Goal: Task Accomplishment & Management: Complete application form

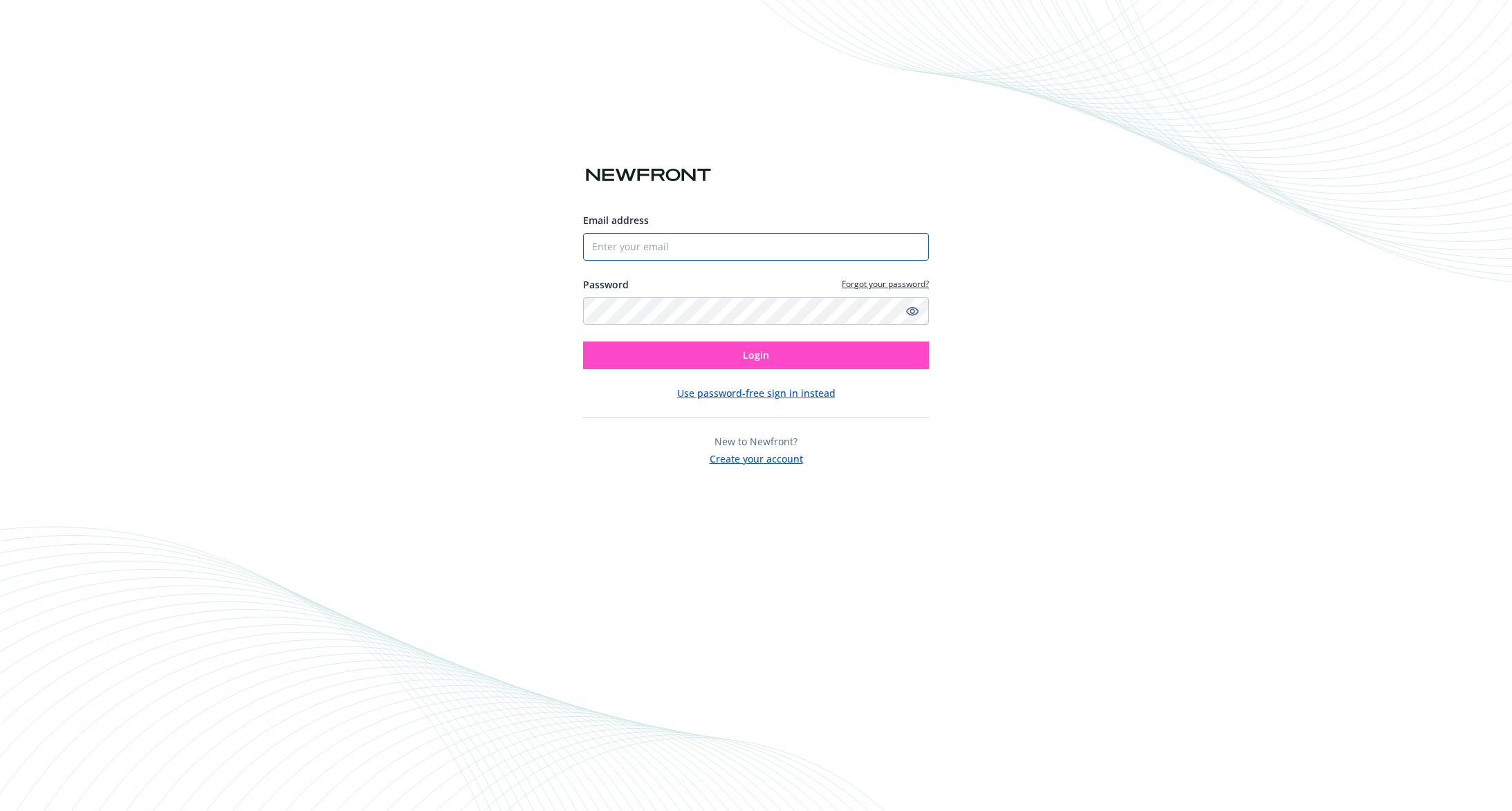
type input "[EMAIL_ADDRESS][PERSON_NAME][DOMAIN_NAME]"
click at [760, 361] on span "Login" at bounding box center [756, 354] width 26 height 13
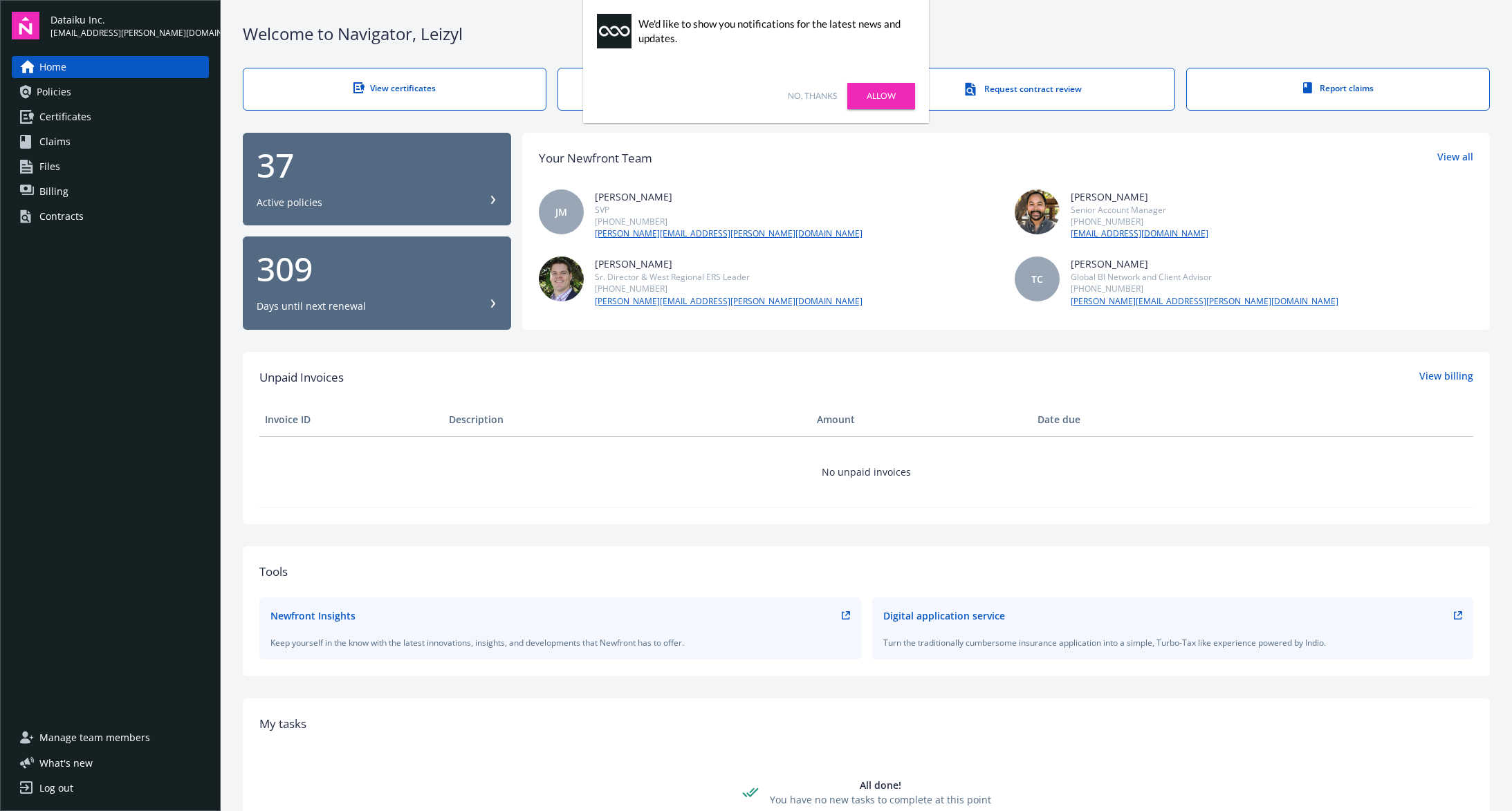
click at [72, 219] on div "Contracts" at bounding box center [61, 216] width 44 height 22
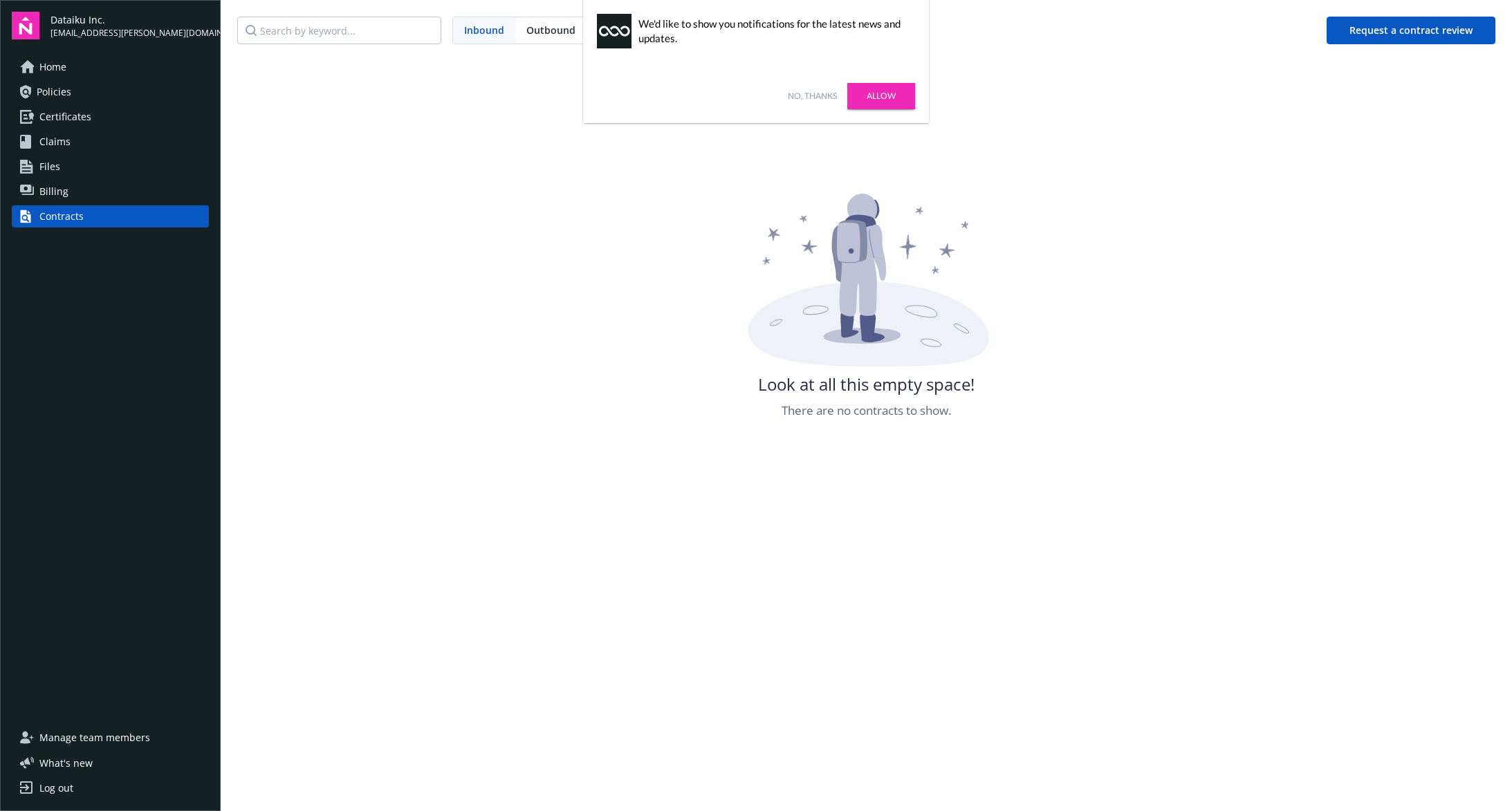
click at [892, 95] on link "Allow" at bounding box center [881, 96] width 68 height 26
click at [1200, 126] on div "Look at all this empty space! There are no contracts to show." at bounding box center [866, 466] width 1292 height 811
click at [1402, 36] on button "Request a contract review" at bounding box center [1411, 30] width 169 height 28
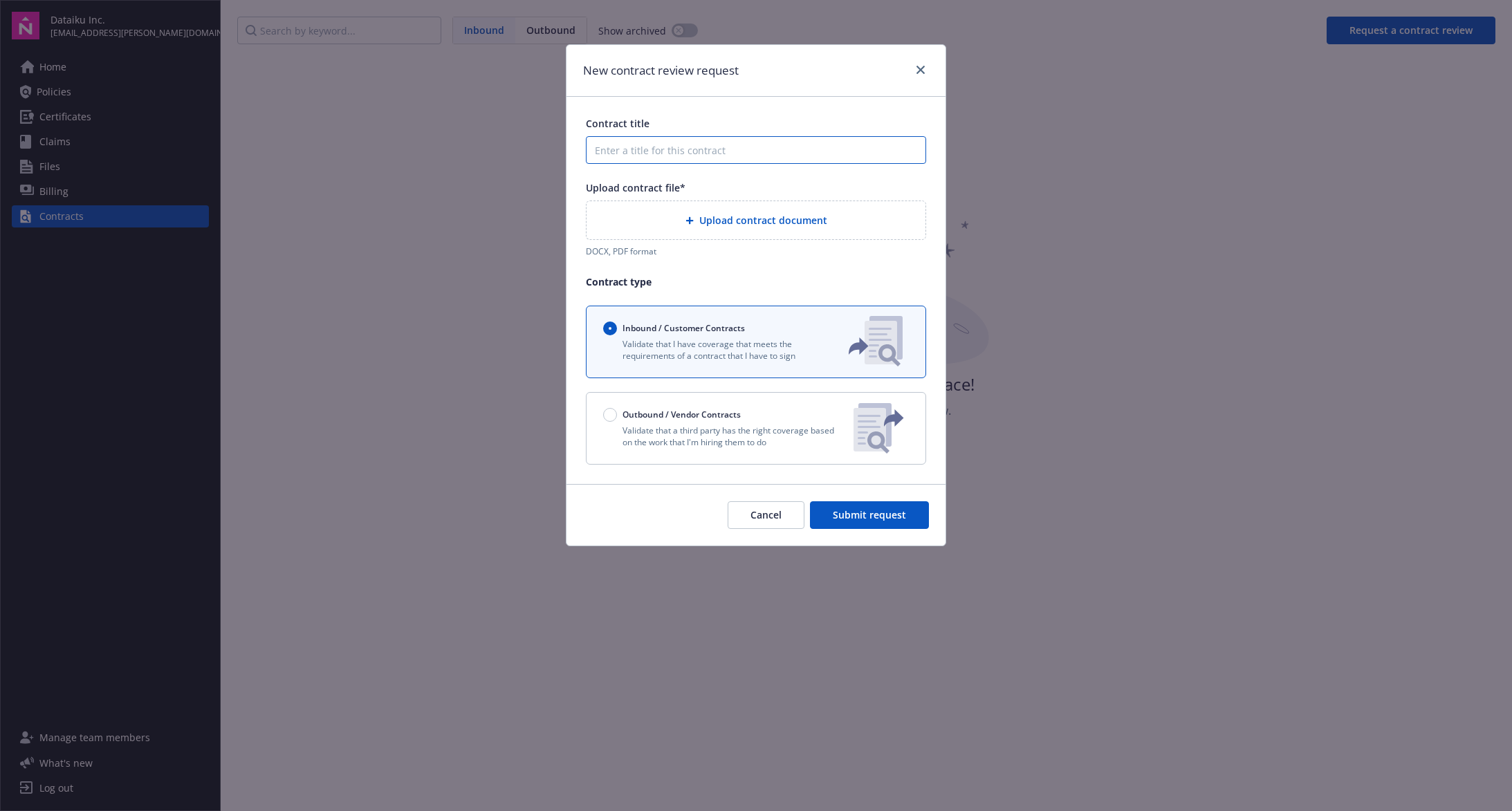
click at [669, 152] on input "Contract title" at bounding box center [756, 149] width 340 height 28
click at [629, 145] on input "Contract title" at bounding box center [756, 149] width 340 height 28
paste input "CDM Media USA Inc."
click at [757, 154] on input "CDM Media USA Inc. &" at bounding box center [756, 149] width 340 height 28
paste input "Dataiku c/o Intertrust (Deutschland) GmbH"
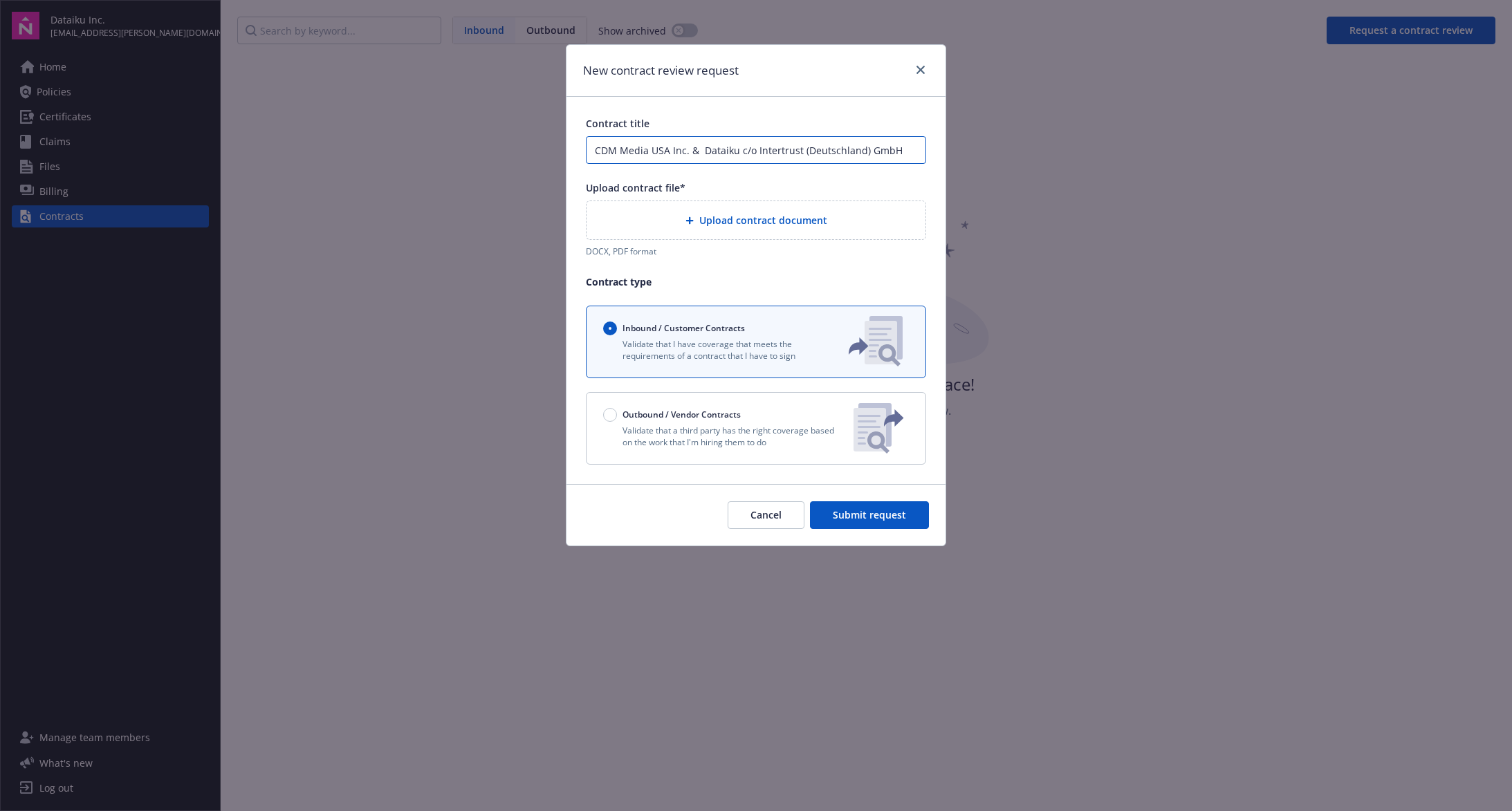
drag, startPoint x: 738, startPoint y: 152, endPoint x: 863, endPoint y: 152, distance: 125.0
click at [863, 152] on input "CDM Media USA Inc. & Dataiku c/o Intertrust (Deutschland) GmbH" at bounding box center [756, 149] width 340 height 28
type input "CDM Media USA Inc. & Dataiku GmbH"
click at [736, 219] on span "Upload contract document" at bounding box center [763, 220] width 128 height 14
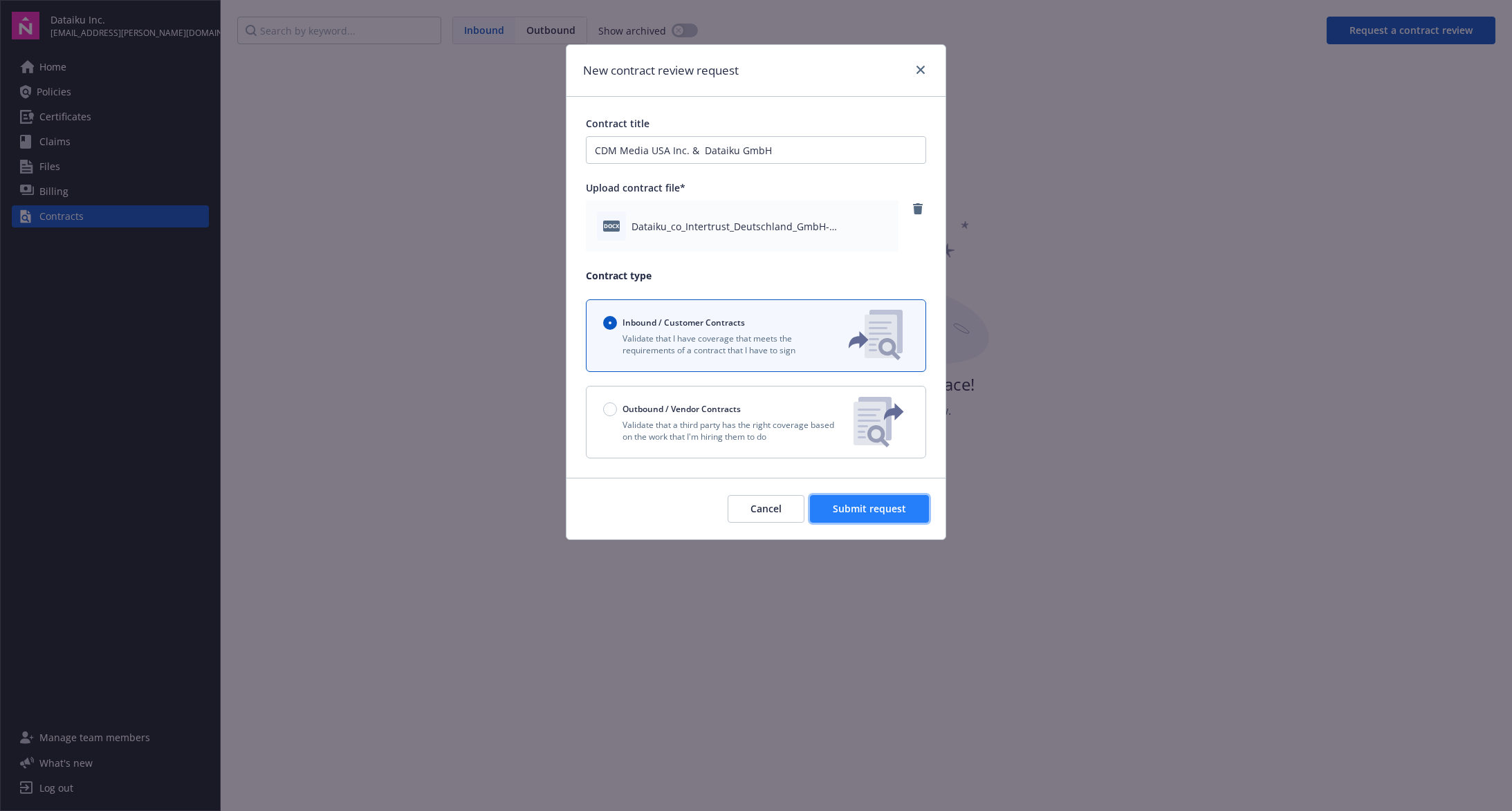
click at [885, 509] on span "Submit request" at bounding box center [869, 508] width 73 height 13
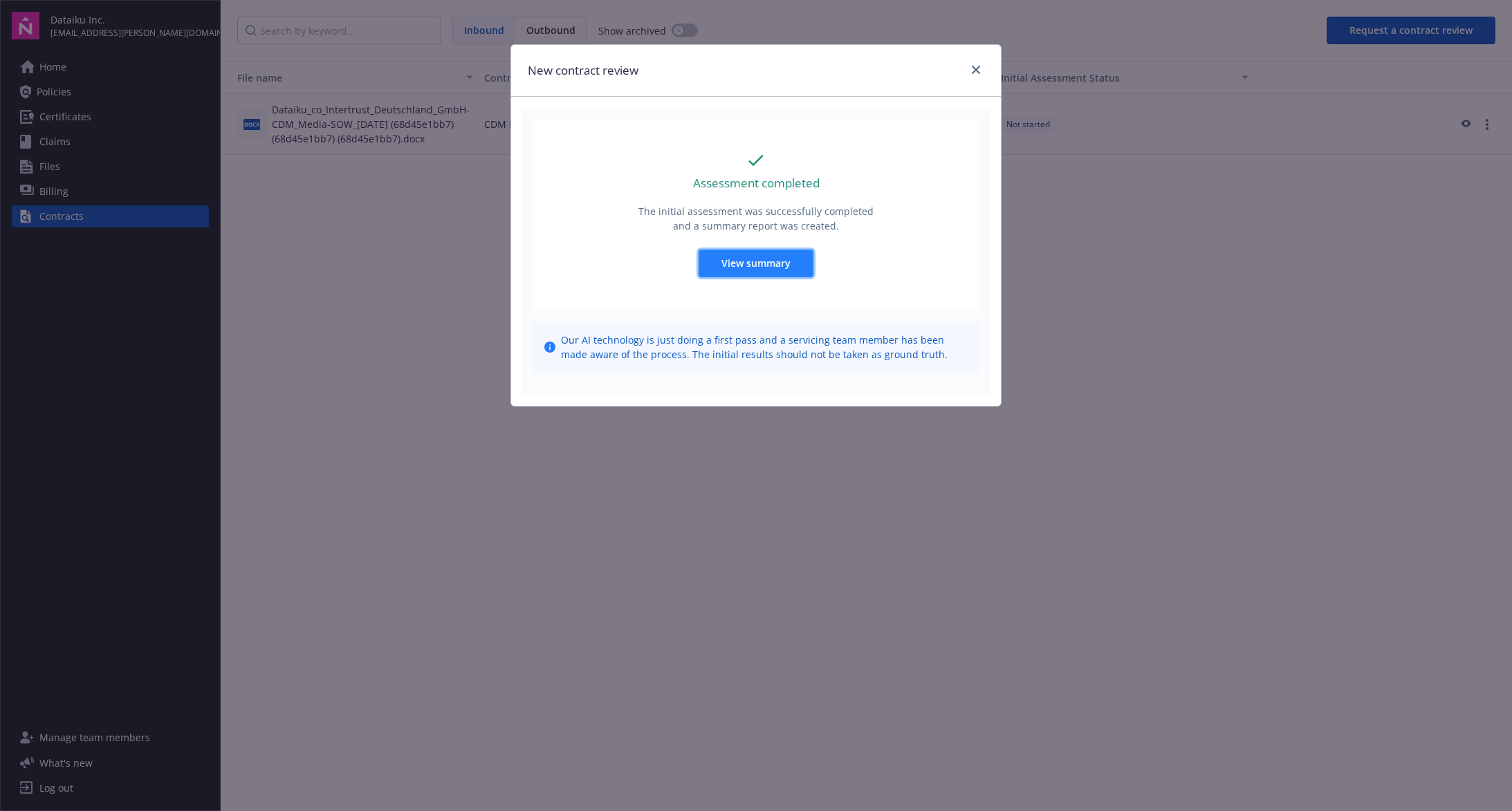
click at [739, 270] on button "View summary" at bounding box center [756, 263] width 115 height 28
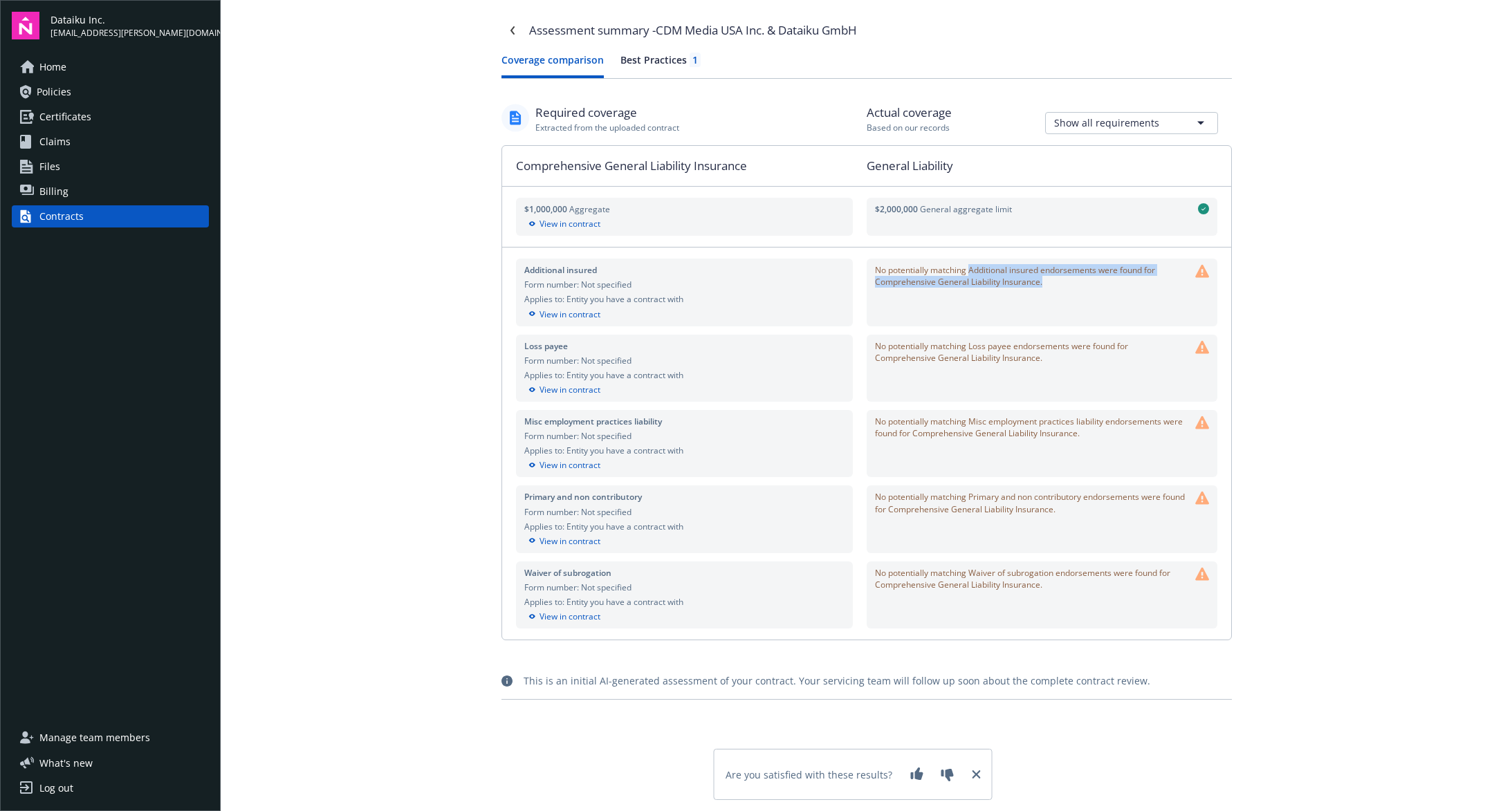
drag, startPoint x: 971, startPoint y: 270, endPoint x: 1097, endPoint y: 277, distance: 126.2
click at [1097, 277] on span "No potentially matching Additional insured endorsements were found for Comprehe…" at bounding box center [1032, 276] width 315 height 24
drag, startPoint x: 1097, startPoint y: 277, endPoint x: 1040, endPoint y: 305, distance: 63.5
click at [1040, 305] on div "No potentially matching Additional insured endorsements were found for Comprehe…" at bounding box center [1042, 292] width 334 height 56
drag, startPoint x: 601, startPoint y: 422, endPoint x: 671, endPoint y: 423, distance: 70.0
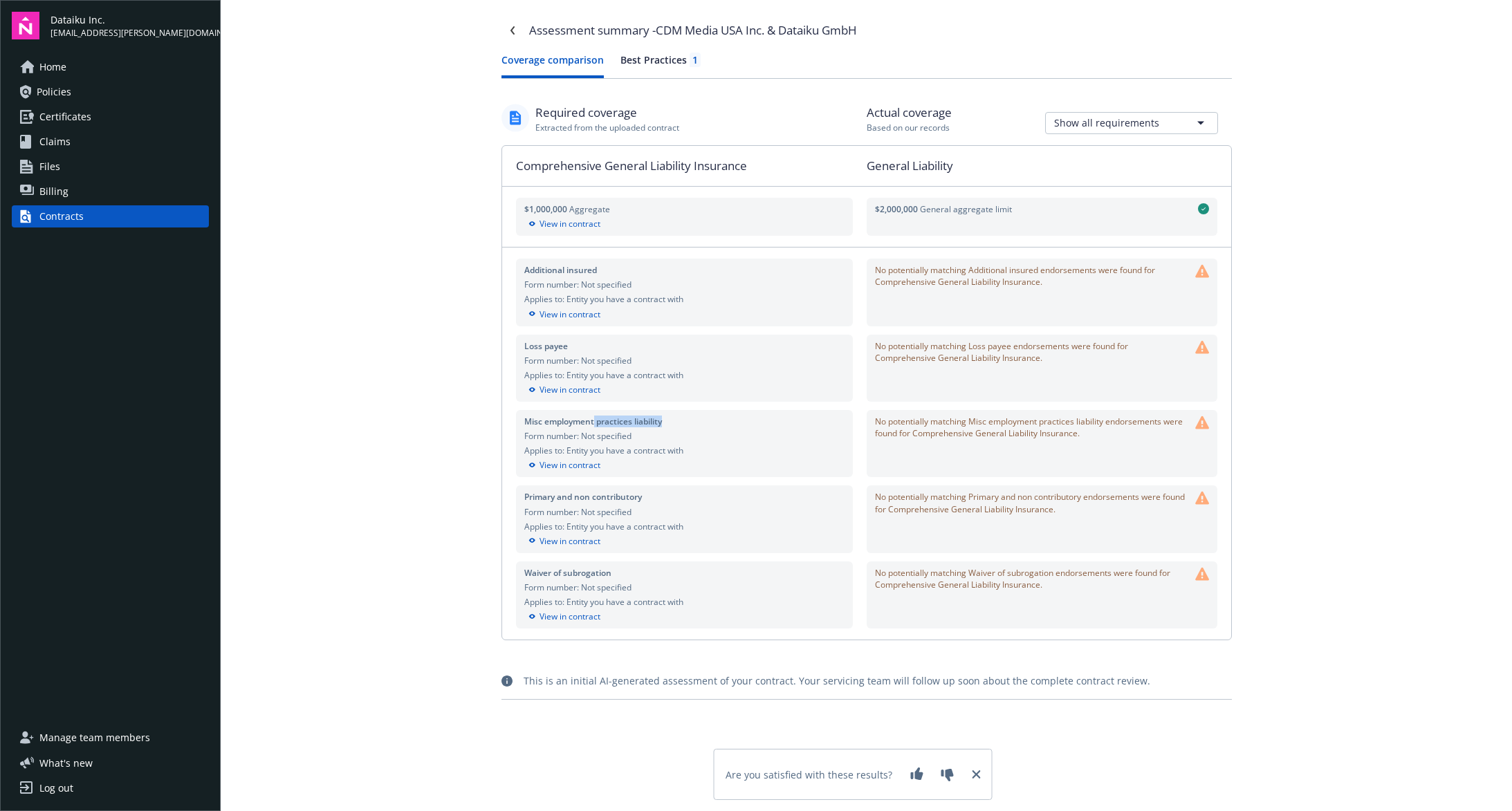
click at [671, 423] on div "Misc employment practices liability" at bounding box center [684, 421] width 320 height 12
copy div "practices liability"
click at [1013, 670] on div "Required coverage Extracted from the uploaded contract Actual coverage Based on…" at bounding box center [866, 395] width 730 height 584
drag, startPoint x: 580, startPoint y: 541, endPoint x: 553, endPoint y: 539, distance: 27.1
click at [553, 539] on div "View in contract" at bounding box center [684, 541] width 320 height 13
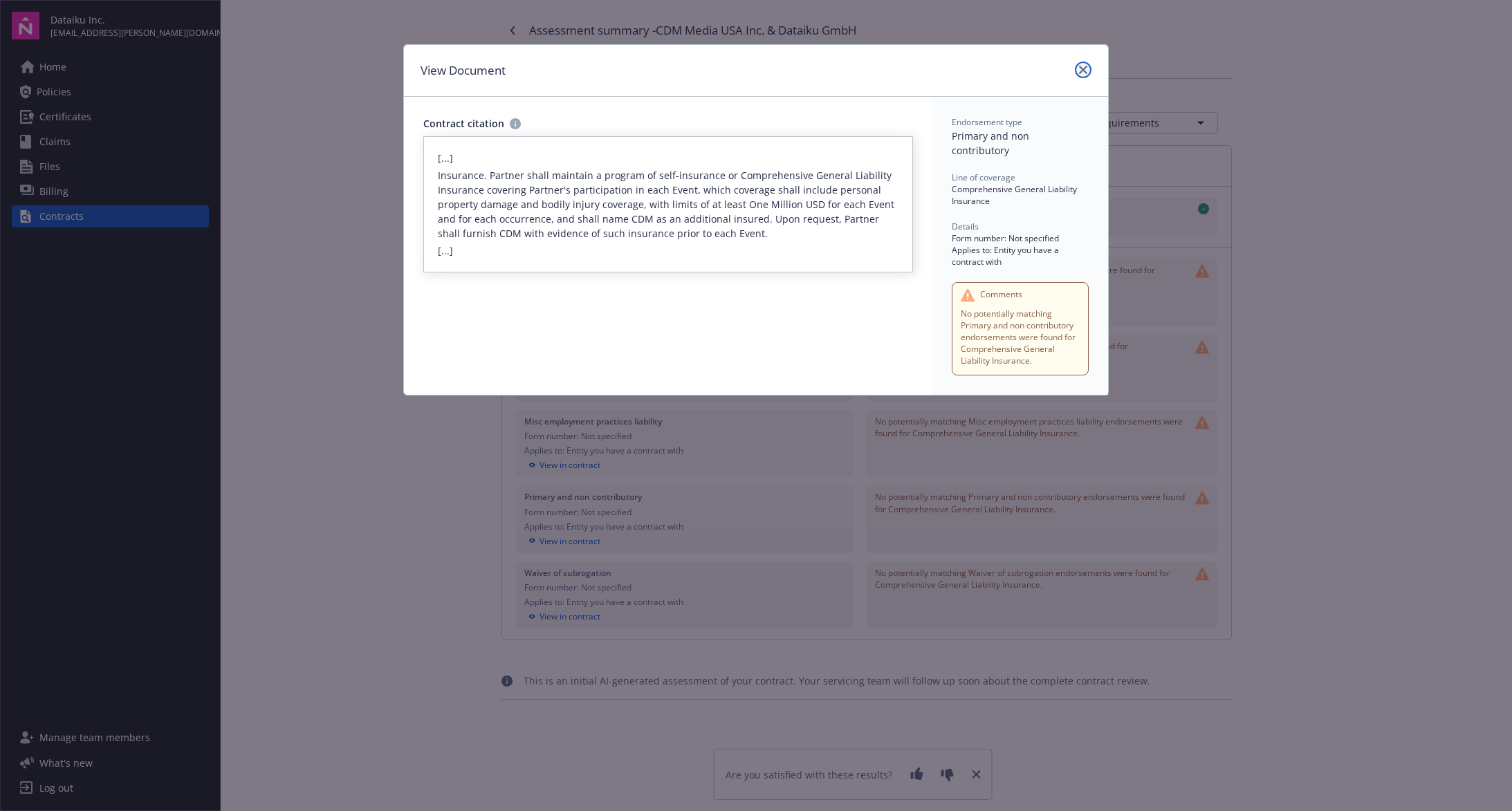
click at [1084, 72] on icon "close" at bounding box center [1083, 70] width 9 height 9
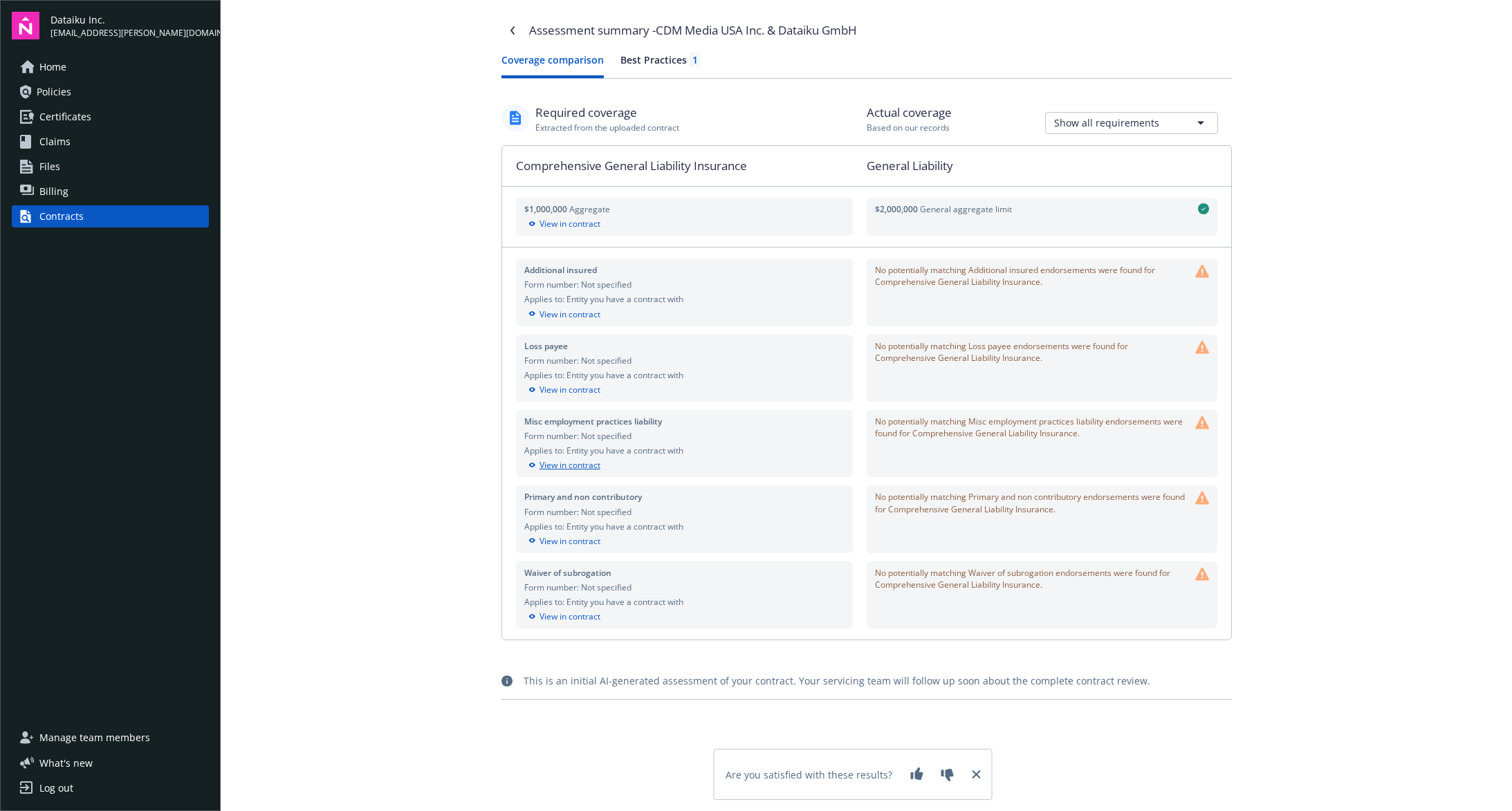
click at [587, 465] on div "View in contract" at bounding box center [684, 465] width 320 height 13
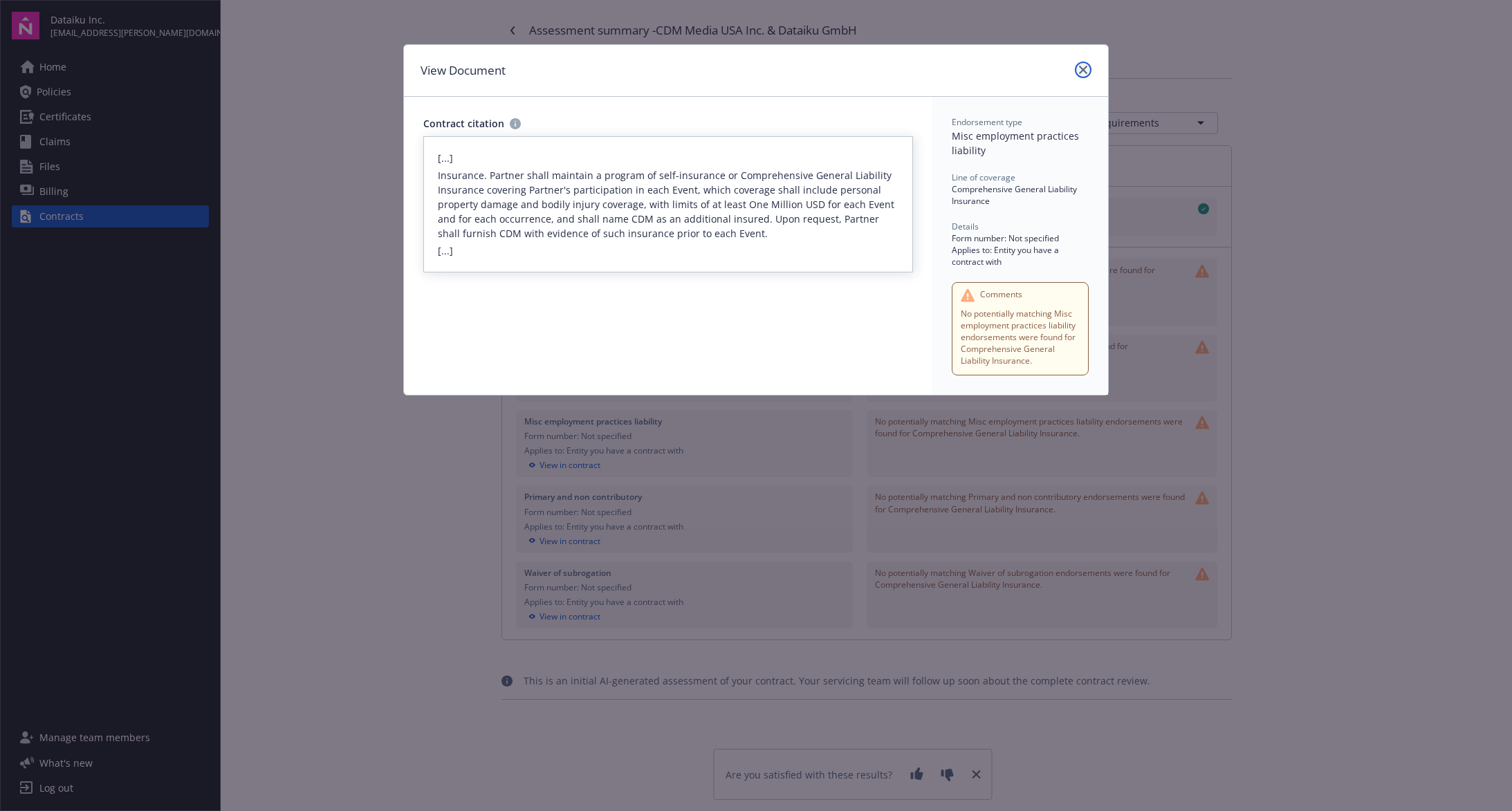
click at [1080, 72] on icon "close" at bounding box center [1083, 70] width 9 height 9
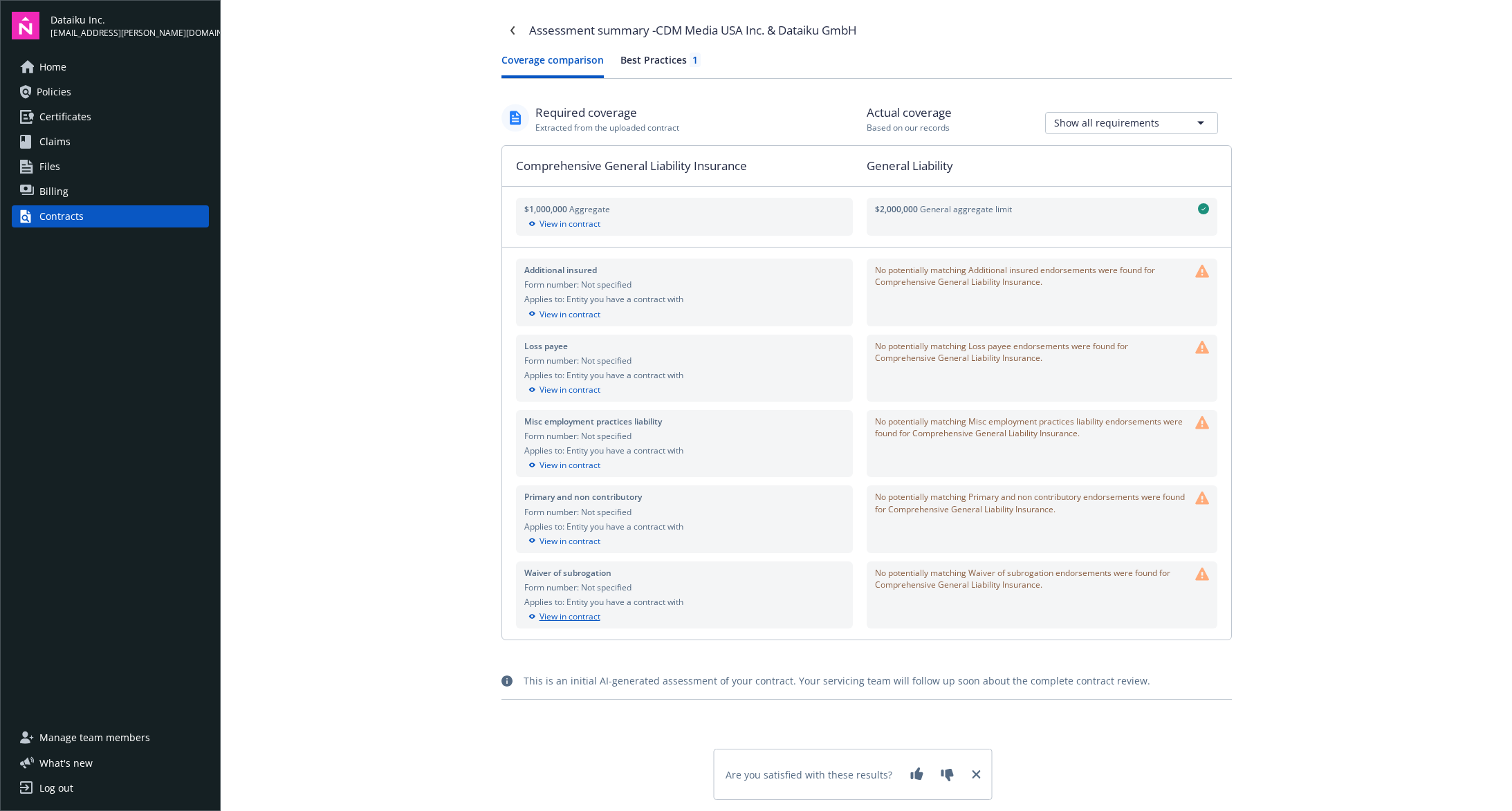
click at [583, 622] on div "View in contract" at bounding box center [684, 617] width 320 height 13
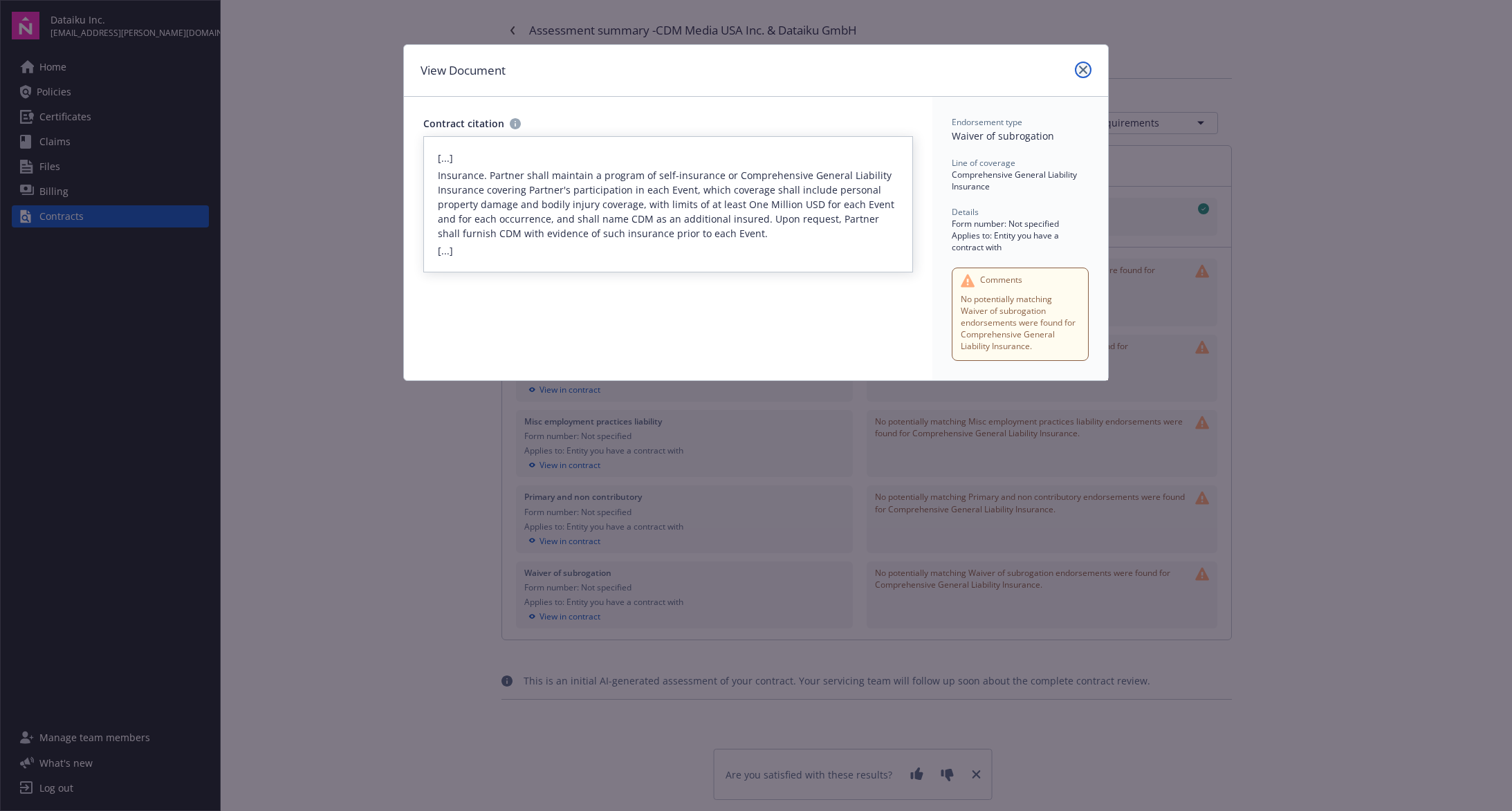
click at [1082, 71] on icon "close" at bounding box center [1083, 70] width 9 height 9
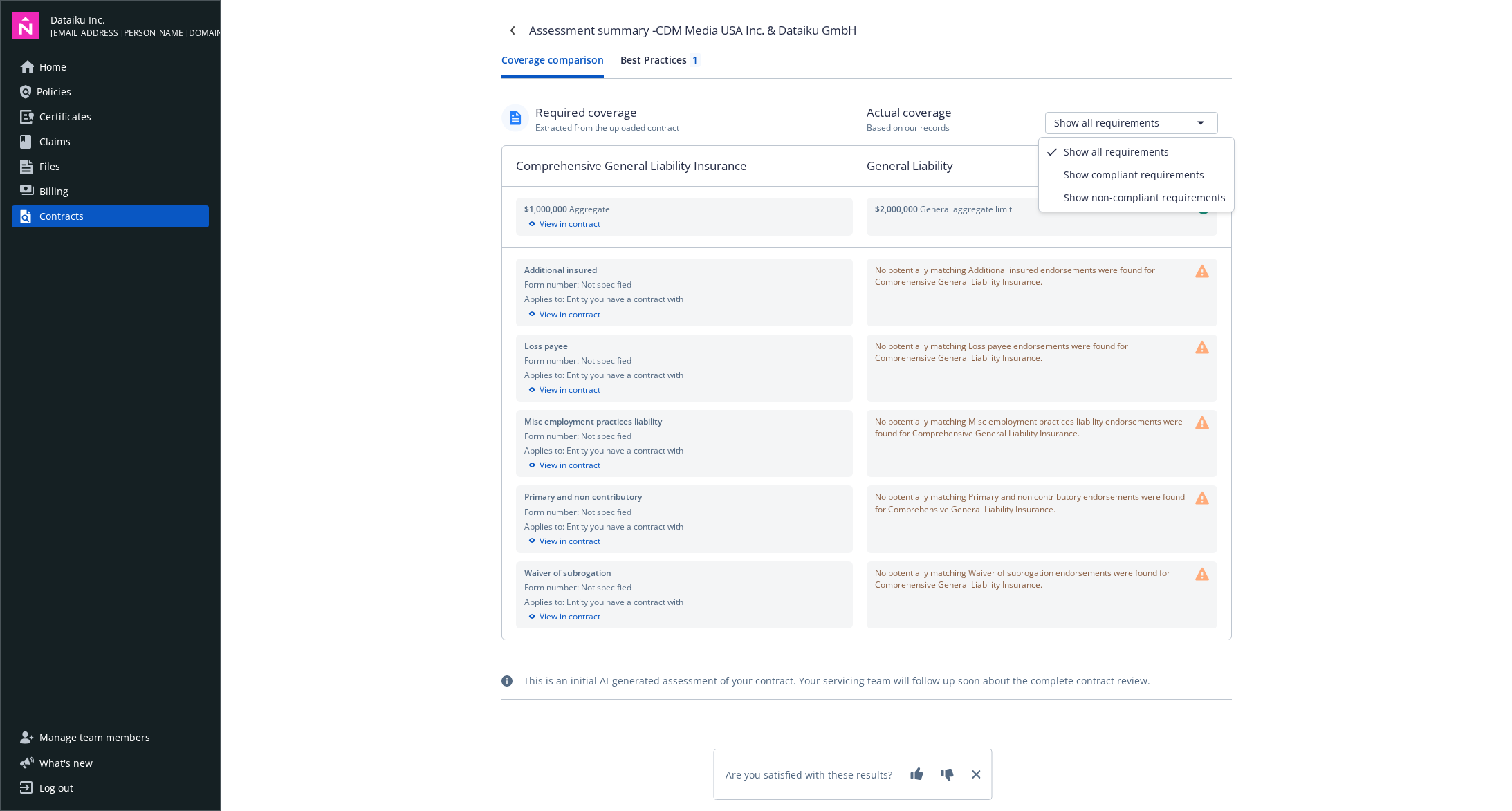
click at [1196, 119] on html "Dataiku Inc. [EMAIL_ADDRESS][PERSON_NAME][DOMAIN_NAME] Home Policies Certificat…" at bounding box center [756, 406] width 1512 height 811
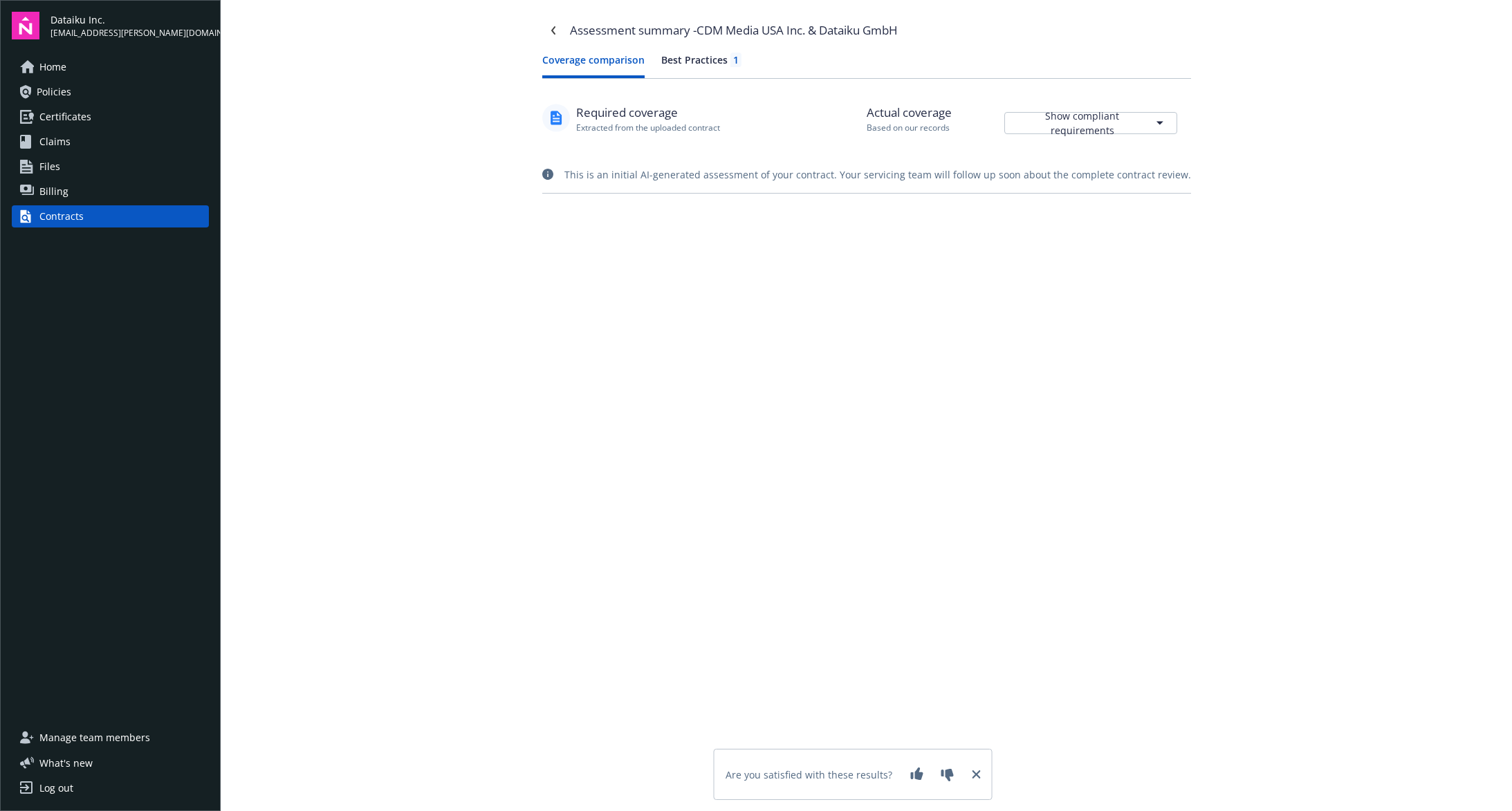
click at [1156, 125] on html "Dataiku Inc. [EMAIL_ADDRESS][PERSON_NAME][DOMAIN_NAME] Home Policies Certificat…" at bounding box center [756, 406] width 1512 height 811
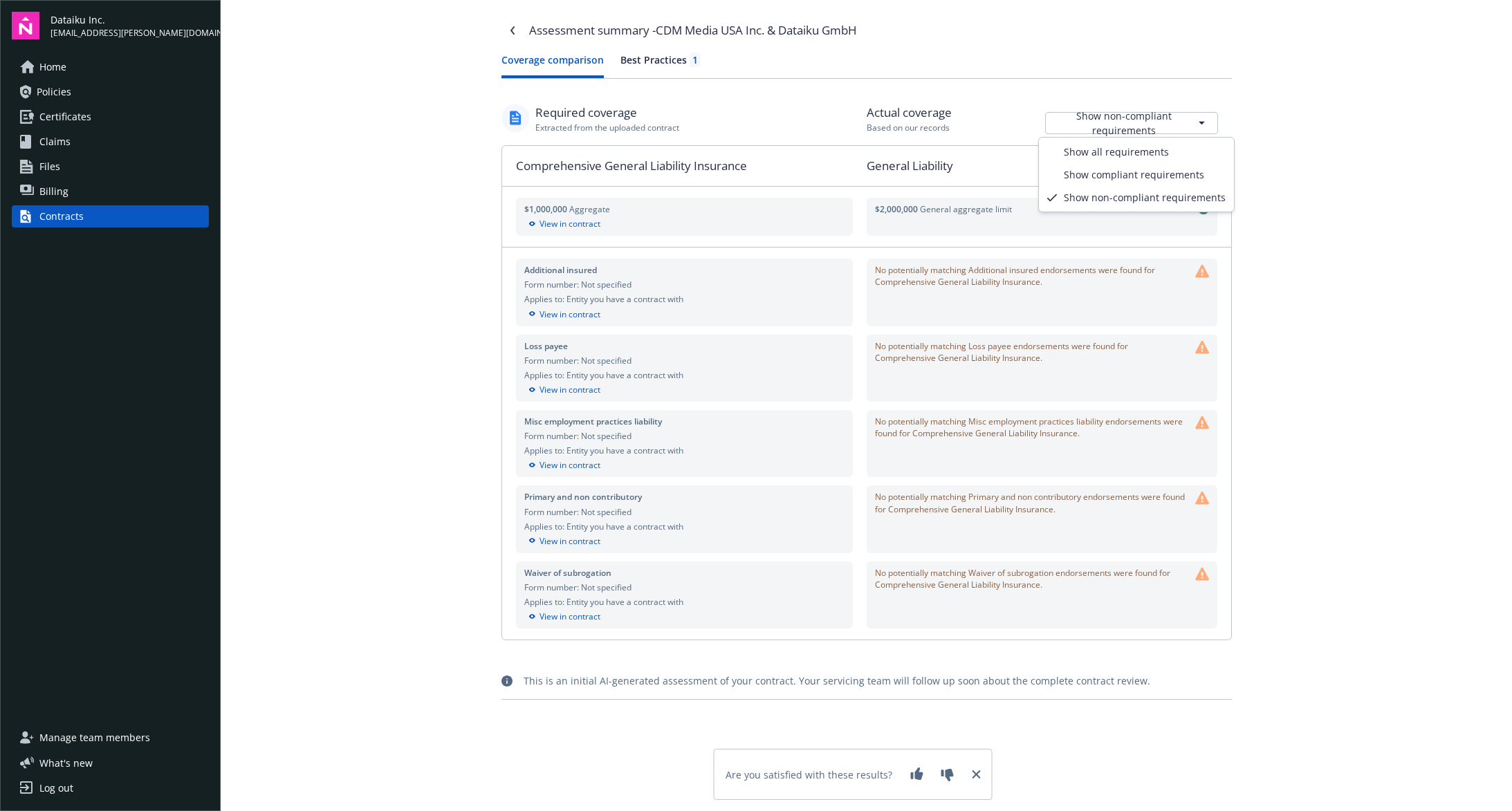
click at [1150, 123] on html "Dataiku Inc. [EMAIL_ADDRESS][PERSON_NAME][DOMAIN_NAME] Home Policies Certificat…" at bounding box center [756, 406] width 1512 height 811
click at [1346, 248] on div "Assessment summary - CDM Media USA Inc. & Dataiku GmbH Coverage comparison Best…" at bounding box center [866, 406] width 1292 height 811
click at [667, 63] on div "Best Practices 1" at bounding box center [660, 60] width 80 height 14
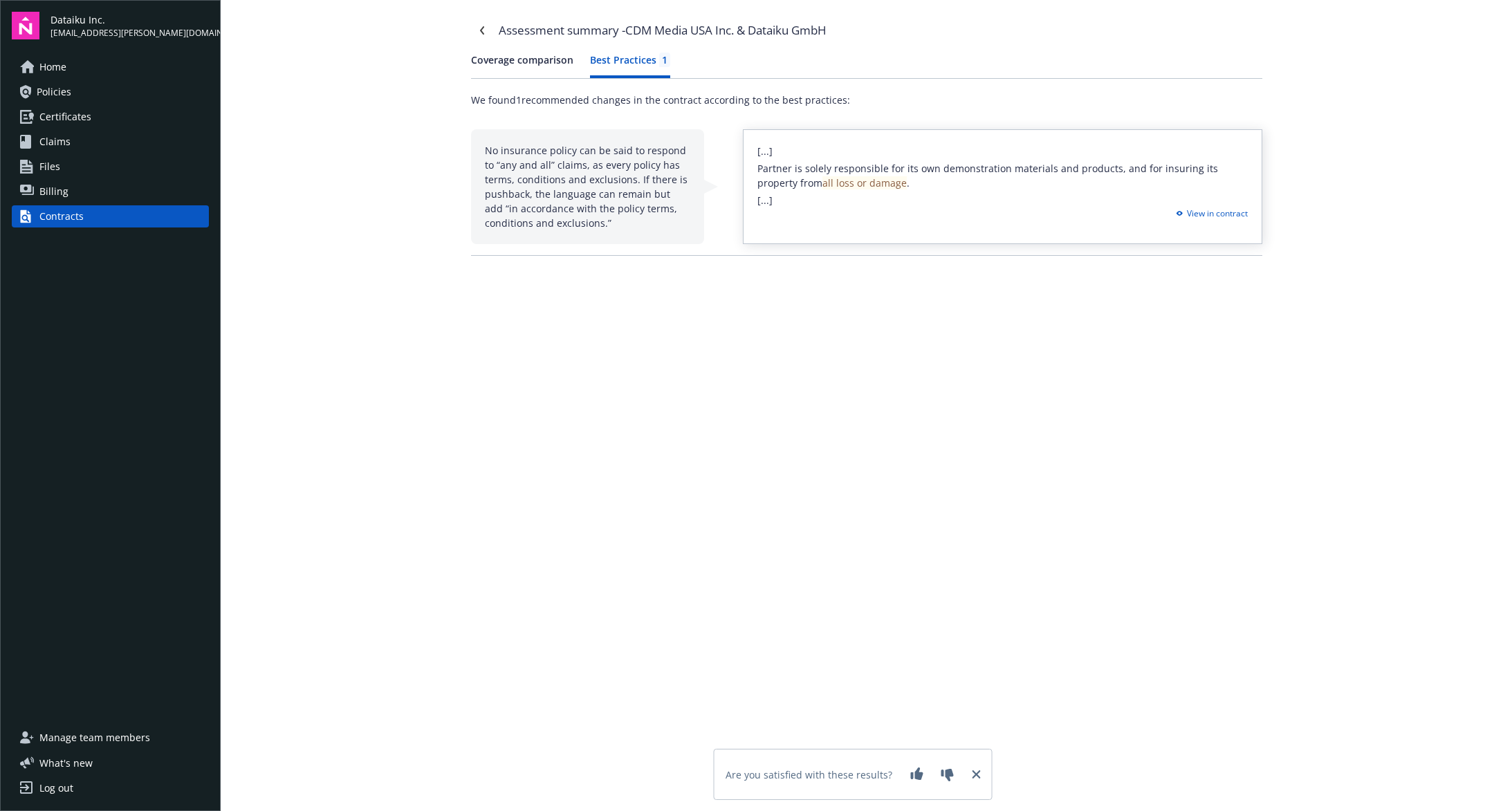
click at [968, 170] on span "Partner is solely responsible for its own demonstration materials and products,…" at bounding box center [988, 175] width 461 height 28
copy span "demonstration"
click at [1115, 320] on div "Assessment summary - CDM Media USA Inc. & Dataiku GmbH Coverage comparison Best…" at bounding box center [867, 372] width 830 height 745
drag, startPoint x: 580, startPoint y: 166, endPoint x: 608, endPoint y: 185, distance: 33.8
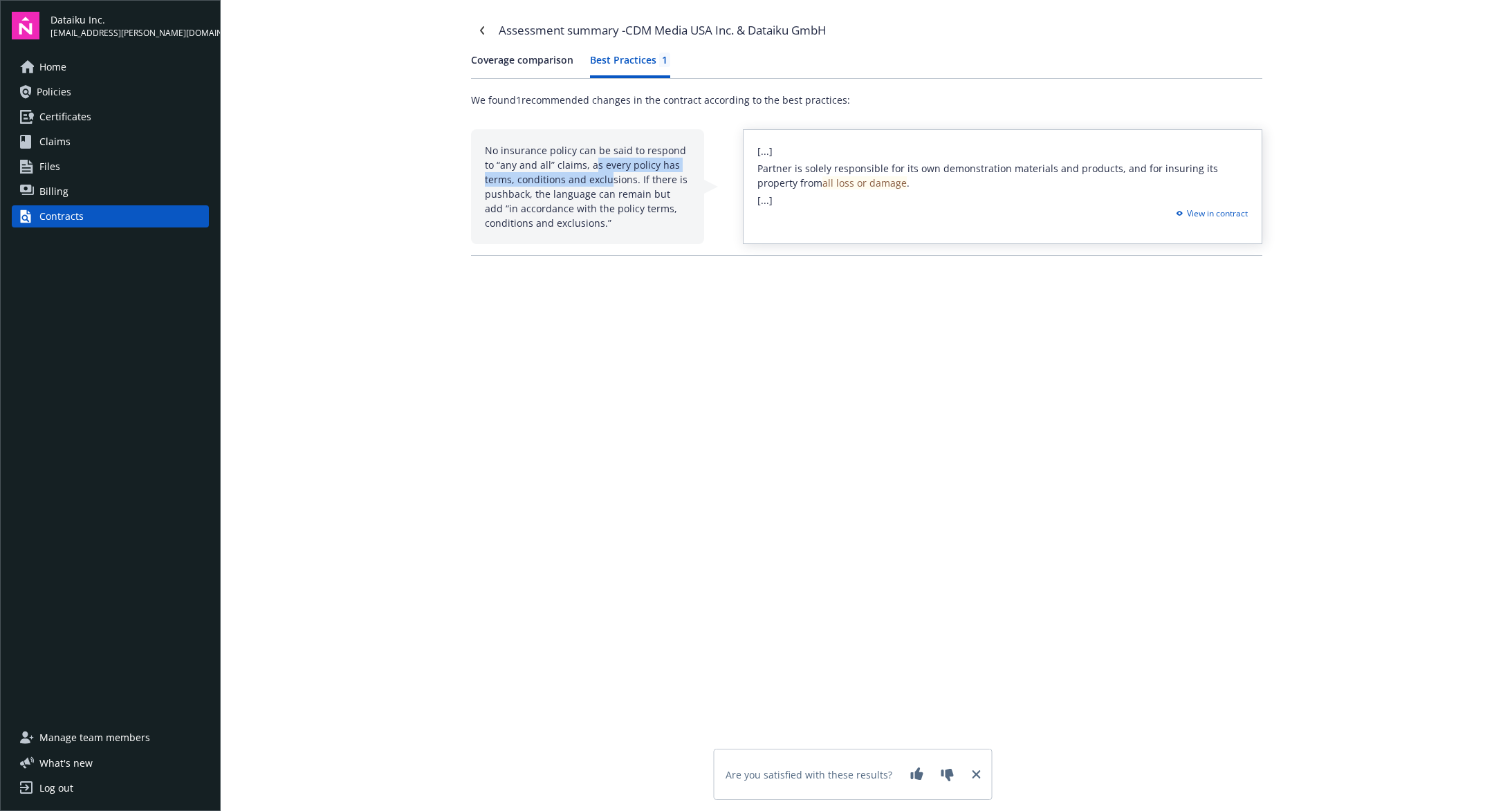
click at [608, 185] on div "No insurance policy can be said to respond to “any and all” claims, as every po…" at bounding box center [587, 187] width 234 height 115
drag, startPoint x: 608, startPoint y: 185, endPoint x: 596, endPoint y: 228, distance: 44.6
click at [596, 228] on div "No insurance policy can be said to respond to “any and all” claims, as every po…" at bounding box center [587, 187] width 234 height 115
drag, startPoint x: 487, startPoint y: 207, endPoint x: 603, endPoint y: 226, distance: 117.5
click at [603, 226] on div "No insurance policy can be said to respond to “any and all” claims, as every po…" at bounding box center [587, 187] width 234 height 115
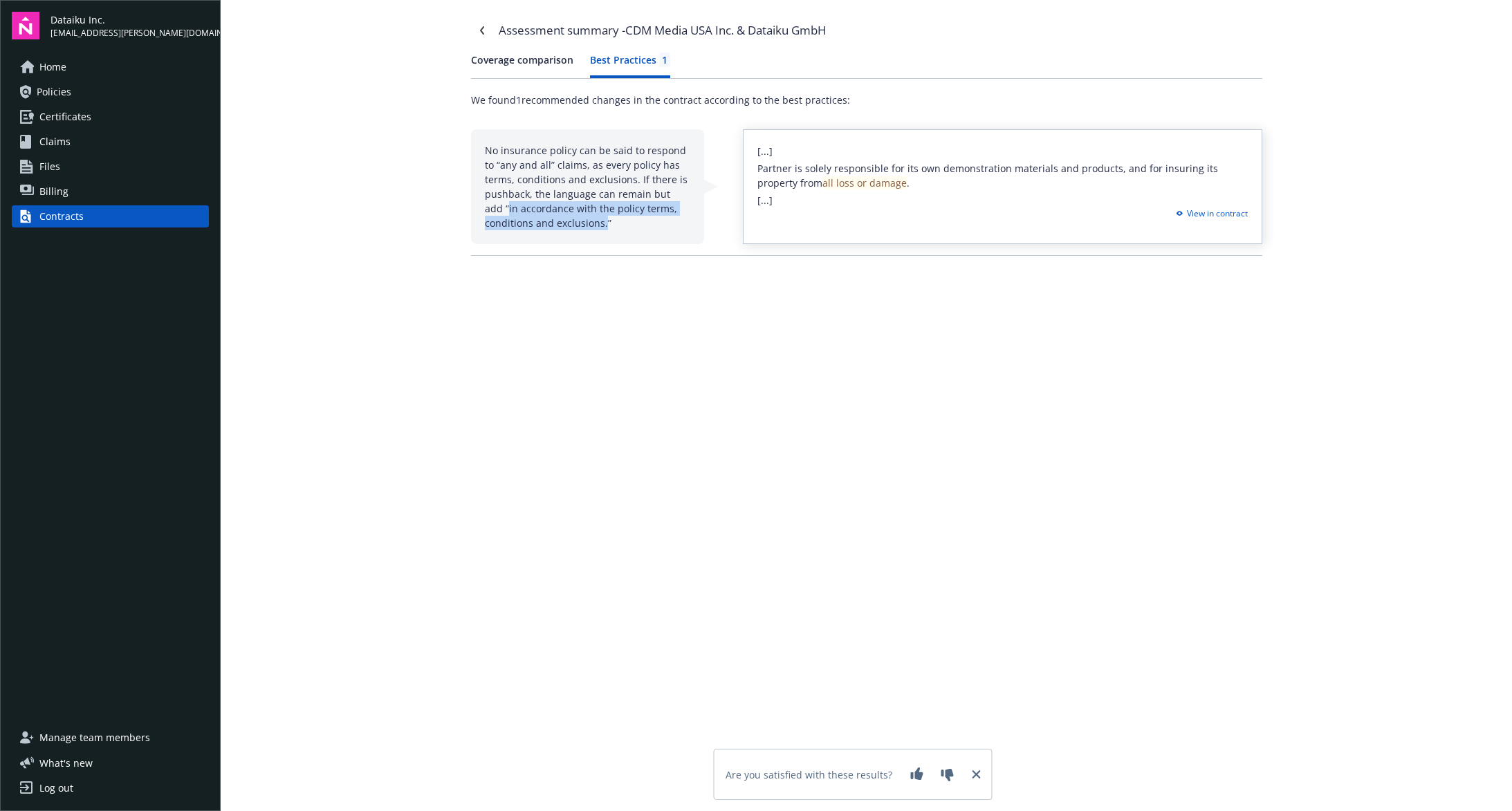
copy div "in accordance with the policy terms, conditions and exclusions."
click at [530, 65] on button "Coverage comparison" at bounding box center [522, 65] width 102 height 26
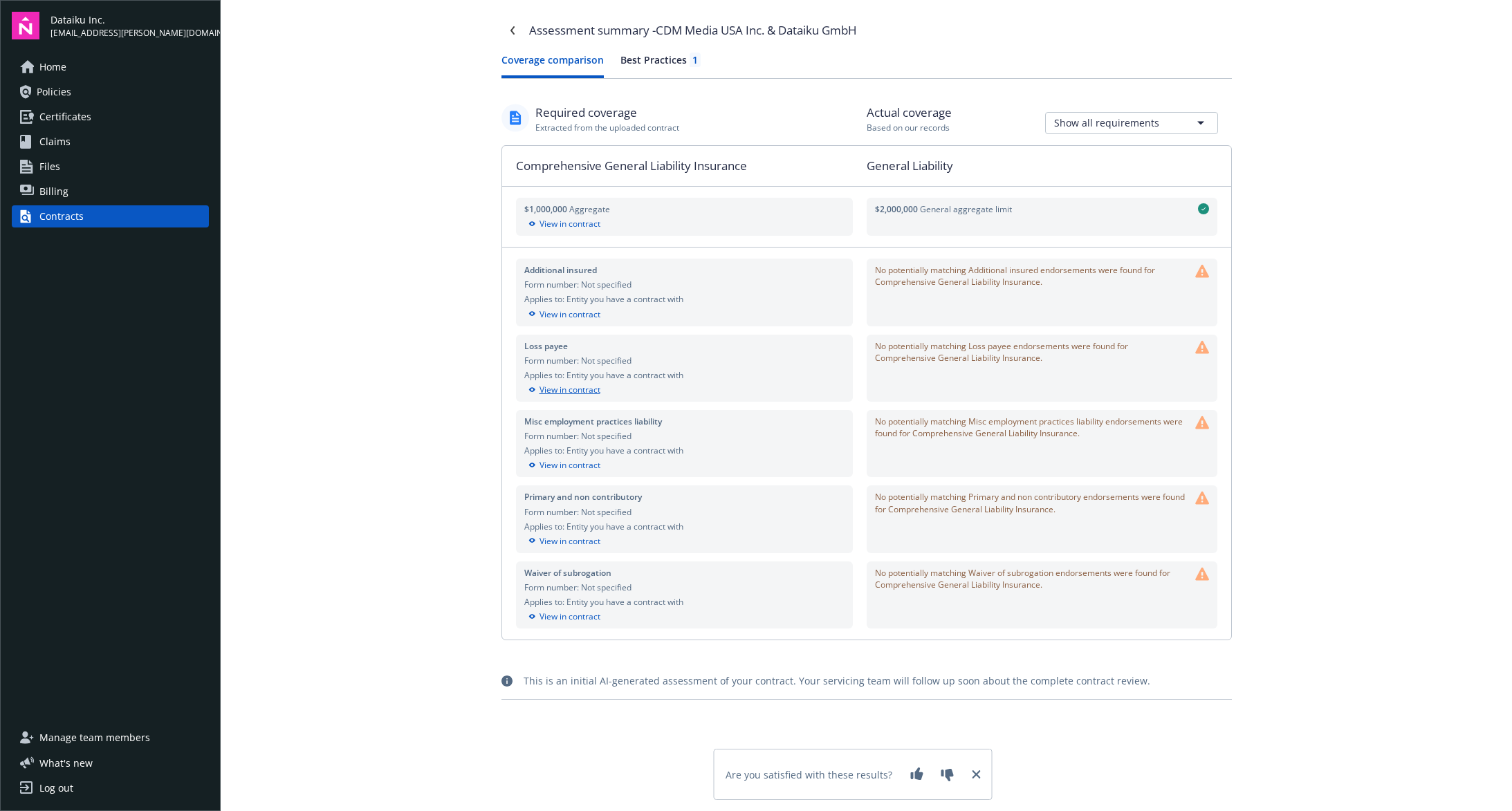
click at [567, 387] on div "View in contract" at bounding box center [684, 390] width 320 height 13
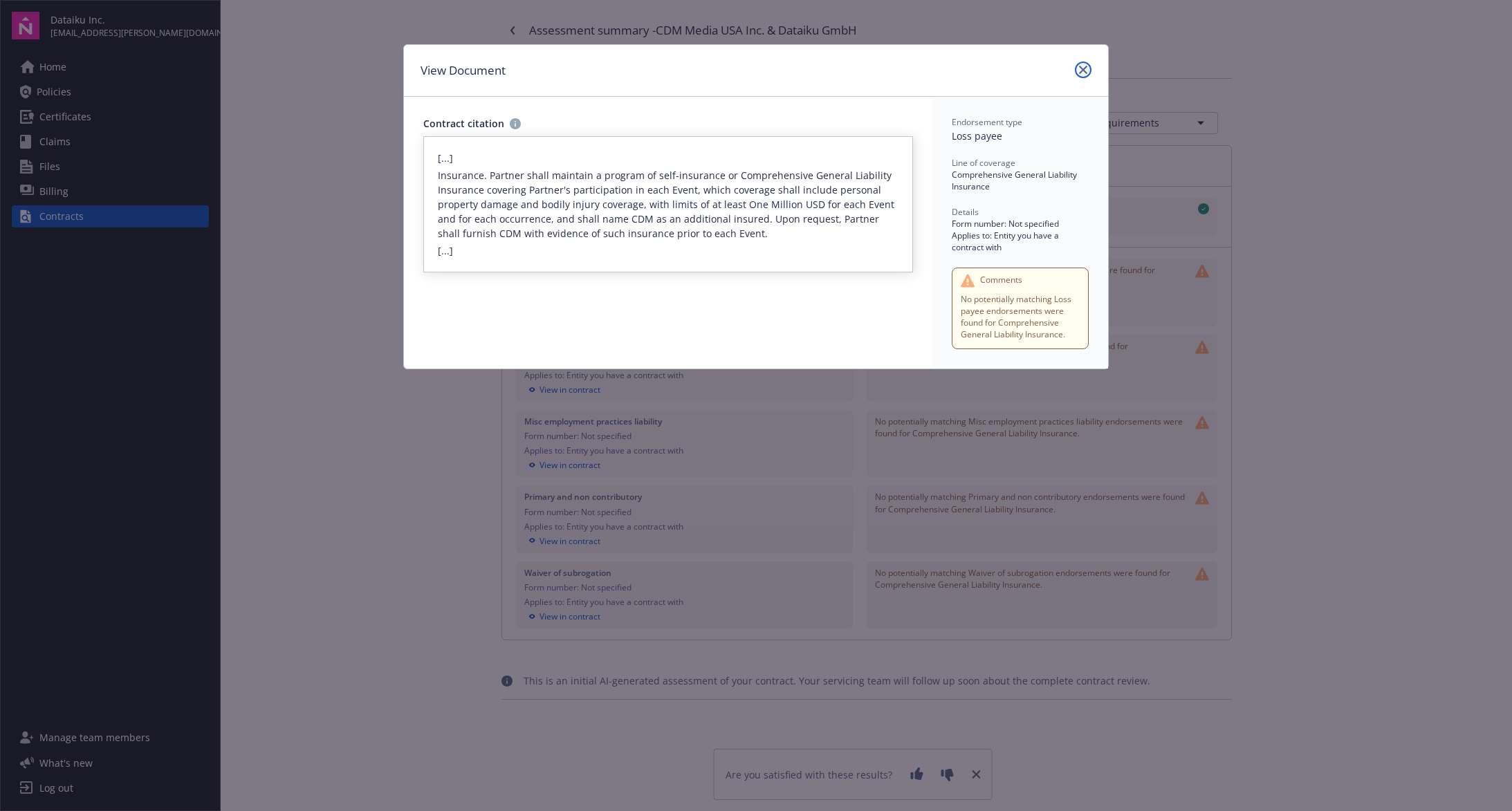
click at [1086, 72] on icon "close" at bounding box center [1083, 70] width 9 height 9
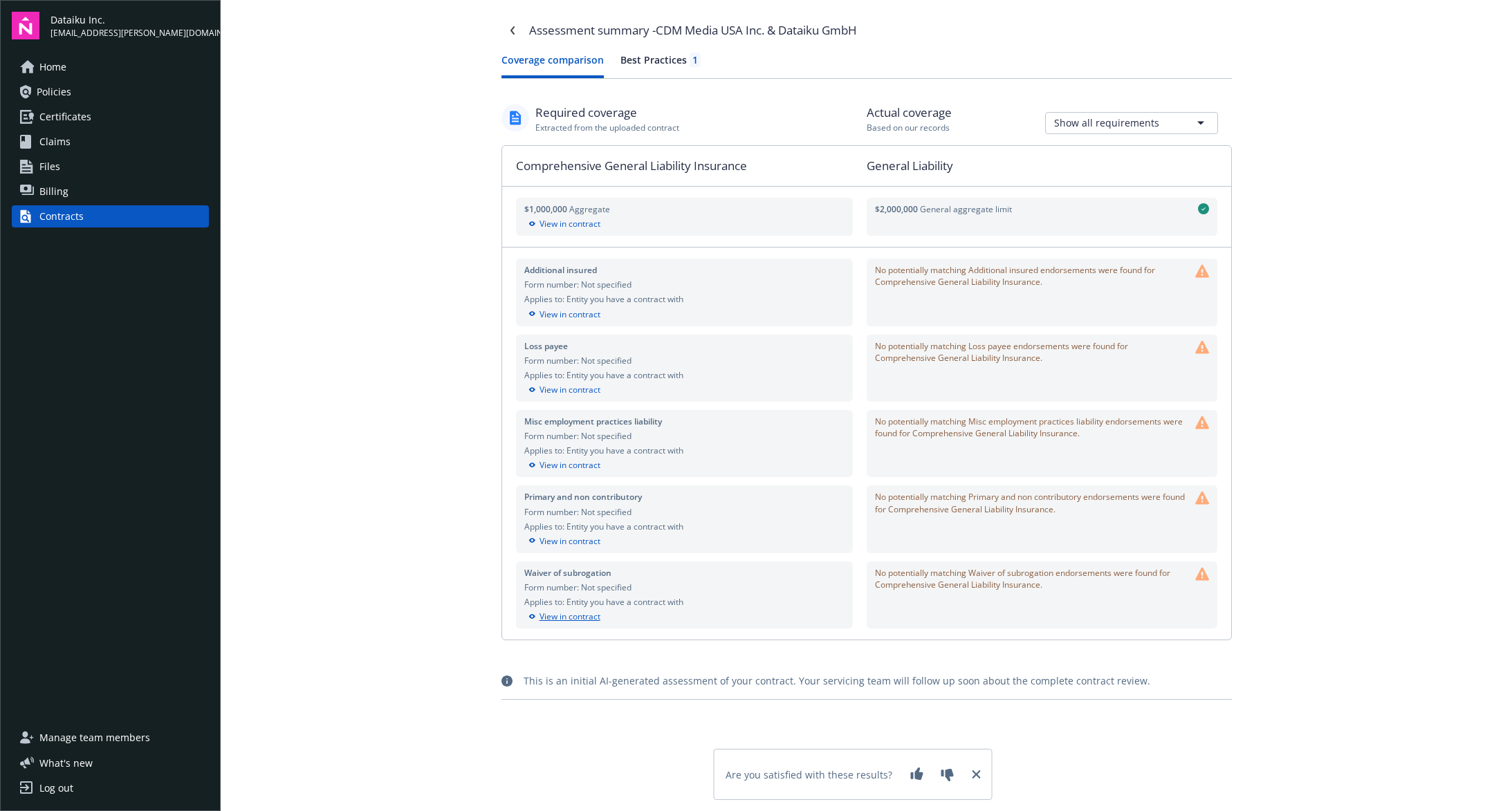
click at [574, 617] on div "View in contract" at bounding box center [684, 617] width 320 height 13
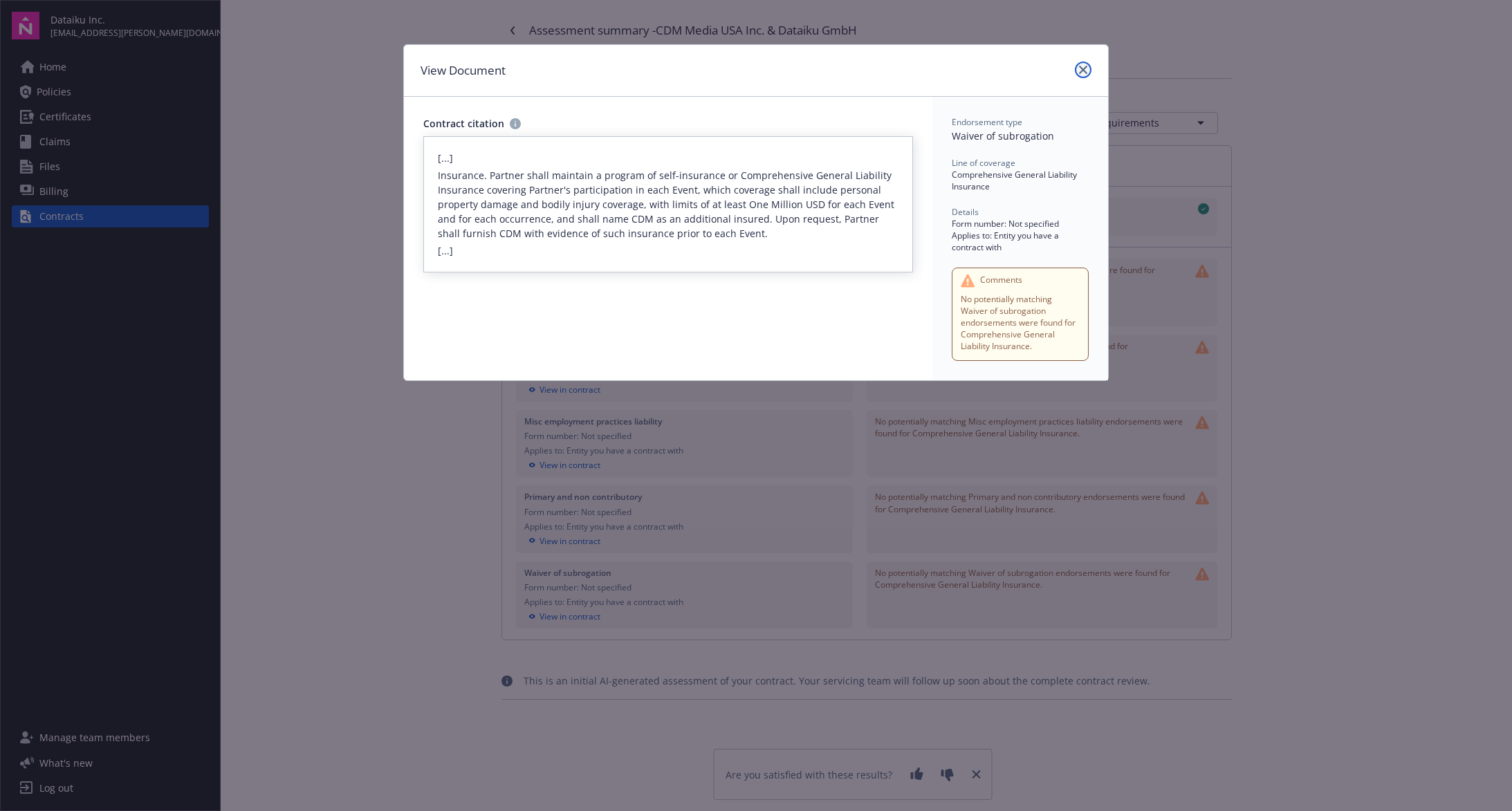
click at [1086, 71] on icon "close" at bounding box center [1083, 70] width 9 height 9
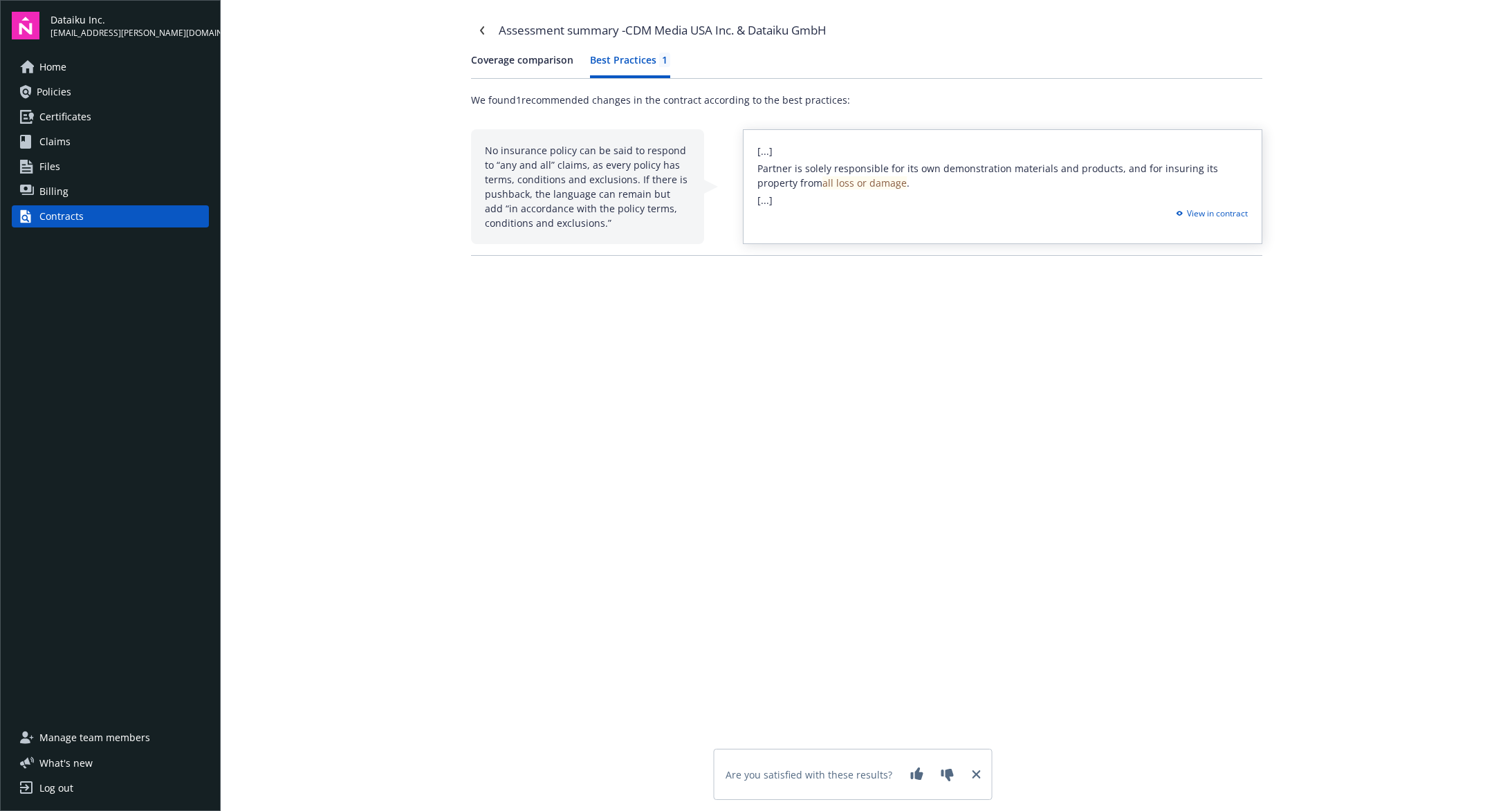
click at [669, 66] on div "Coverage comparison Best Practices 1" at bounding box center [866, 65] width 792 height 26
click at [513, 68] on button "Coverage comparison" at bounding box center [522, 65] width 102 height 26
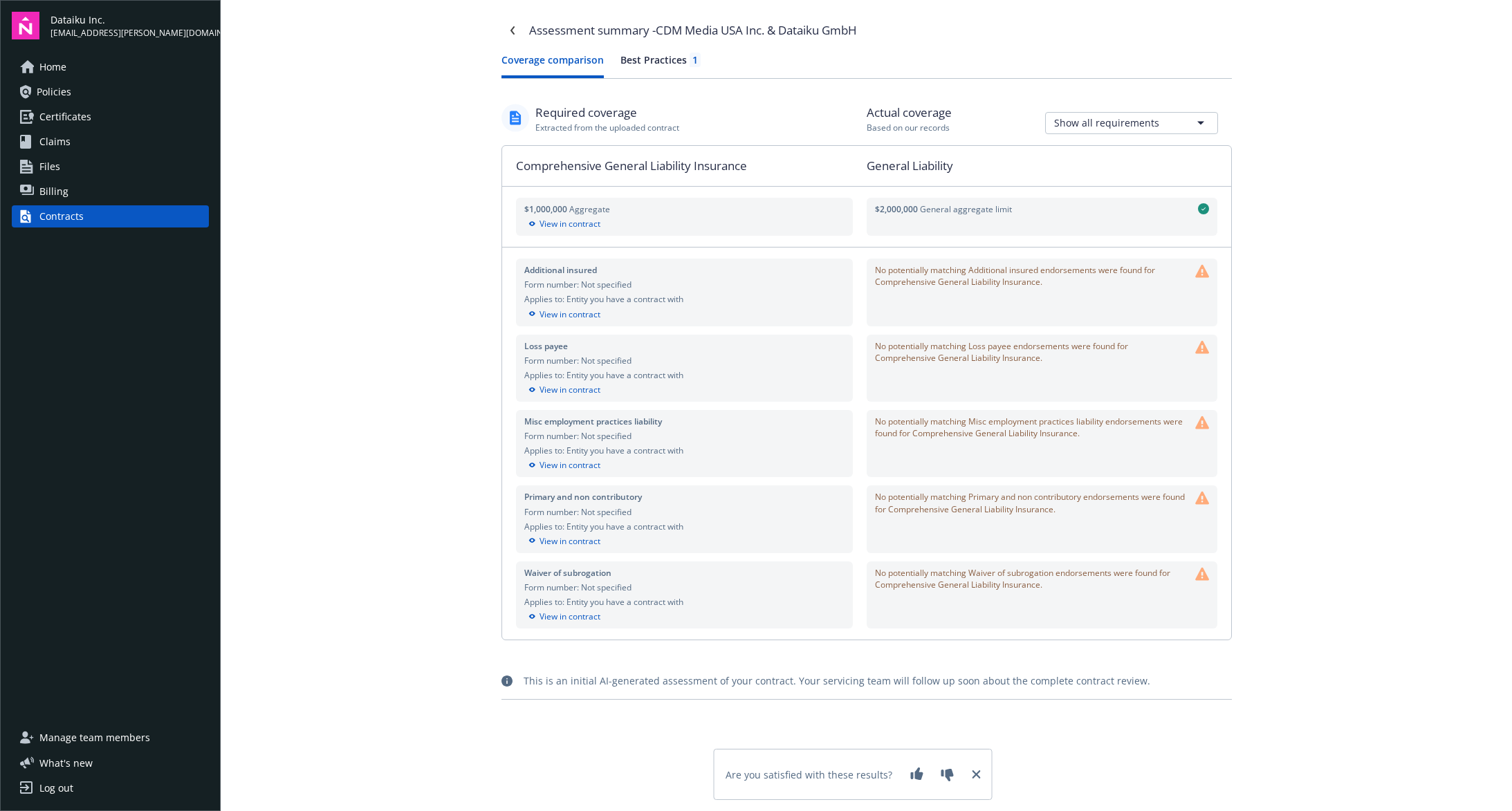
click at [643, 662] on div "Required coverage Extracted from the uploaded contract Actual coverage Based on…" at bounding box center [866, 395] width 730 height 584
click at [388, 303] on div "Assessment summary - CDM Media USA Inc. & Dataiku GmbH Coverage comparison Best…" at bounding box center [866, 406] width 1292 height 811
drag, startPoint x: 326, startPoint y: 186, endPoint x: 356, endPoint y: 188, distance: 30.1
click at [326, 186] on div "Assessment summary - CDM Media USA Inc. & Dataiku GmbH Coverage comparison Best…" at bounding box center [866, 406] width 1292 height 811
click at [38, 215] on link "Contracts" at bounding box center [110, 216] width 197 height 22
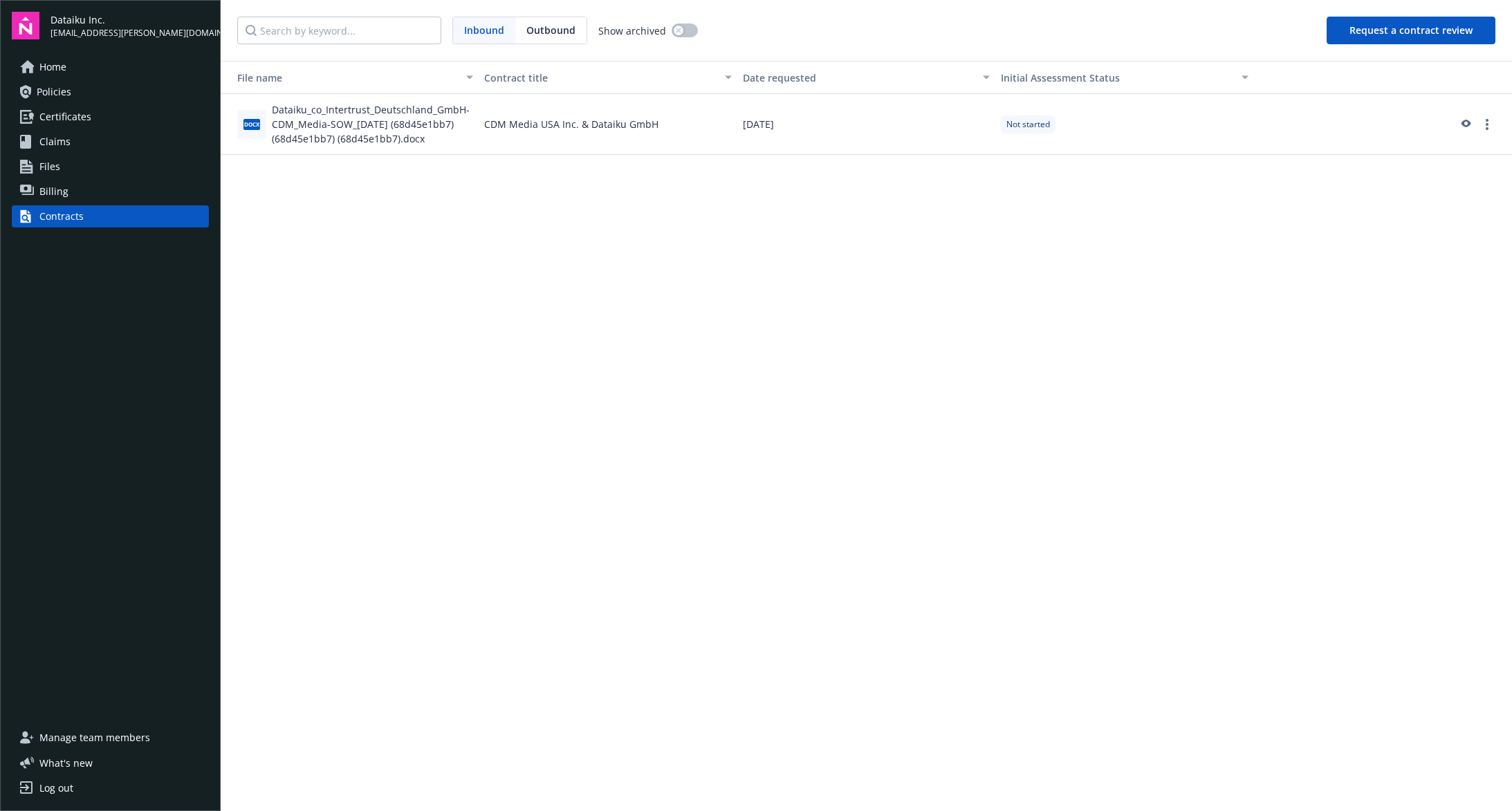
click at [1405, 28] on button "Request a contract review" at bounding box center [1411, 30] width 169 height 28
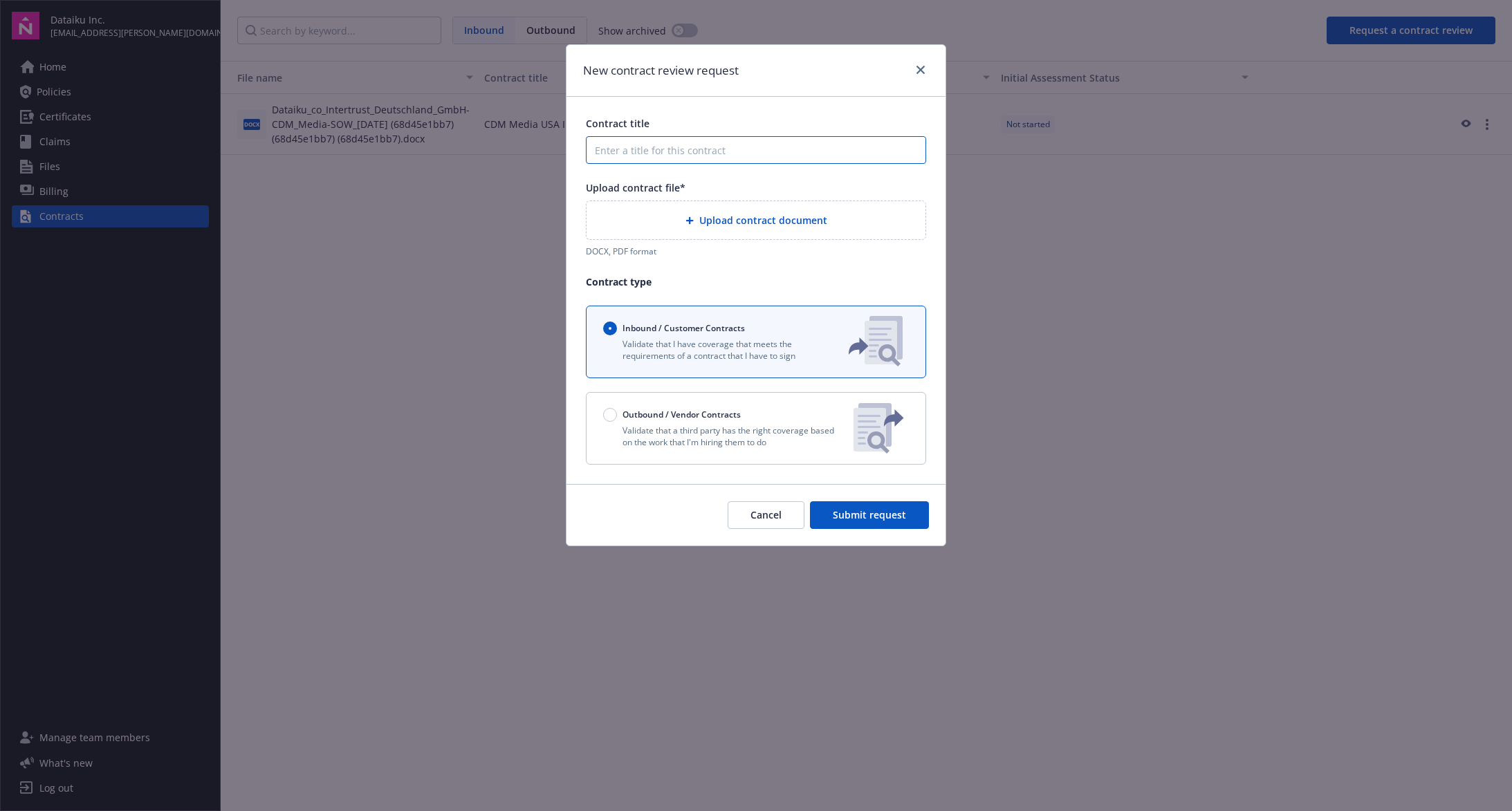
click at [712, 152] on input "Contract title" at bounding box center [756, 149] width 340 height 28
paste input "Institute and Faculty of Actuaries"
type input "Institute and Faculty of Actuaries"
click at [745, 222] on span "Upload contract document" at bounding box center [763, 220] width 128 height 14
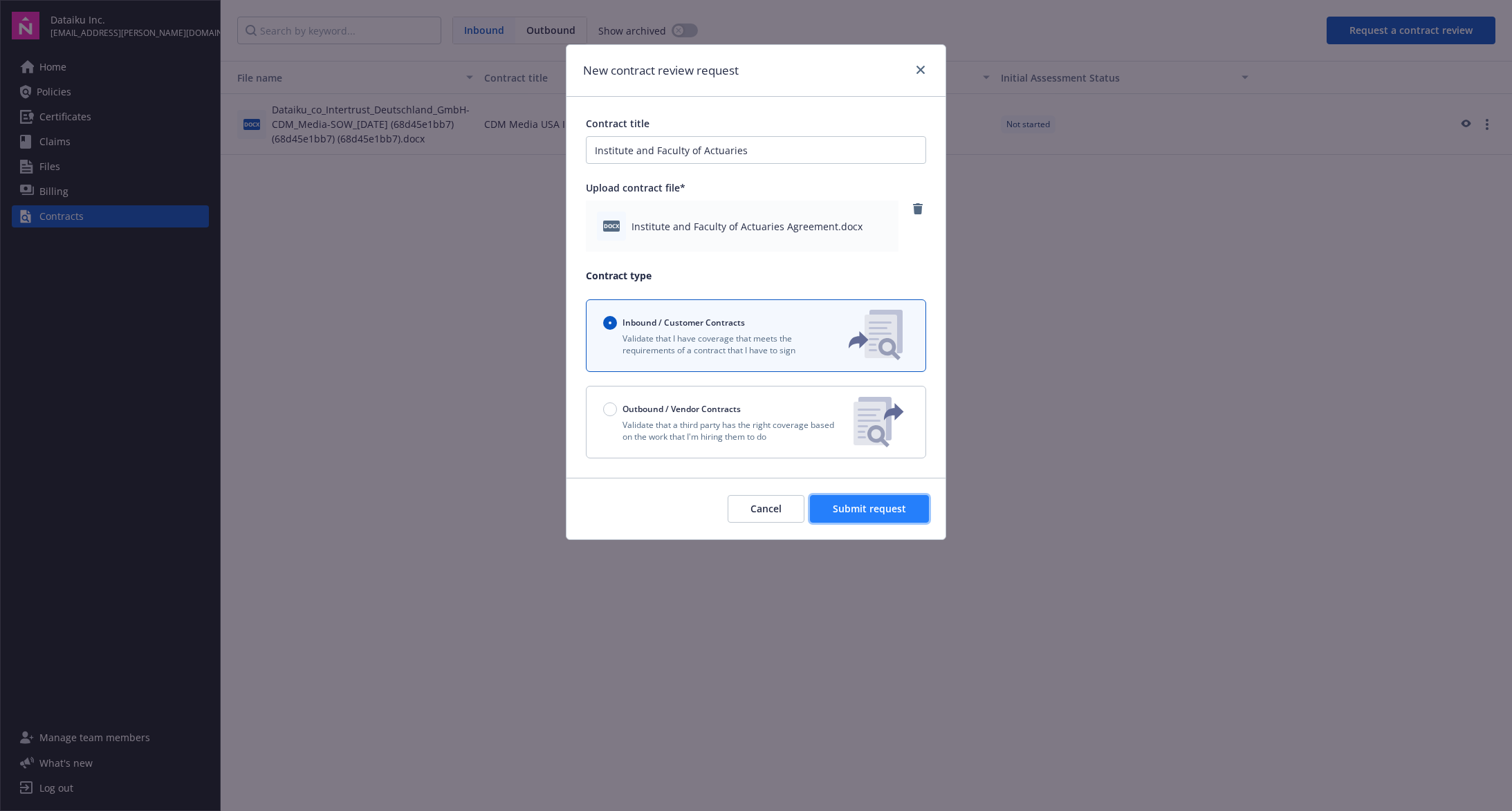
click at [873, 512] on span "Submit request" at bounding box center [869, 508] width 73 height 13
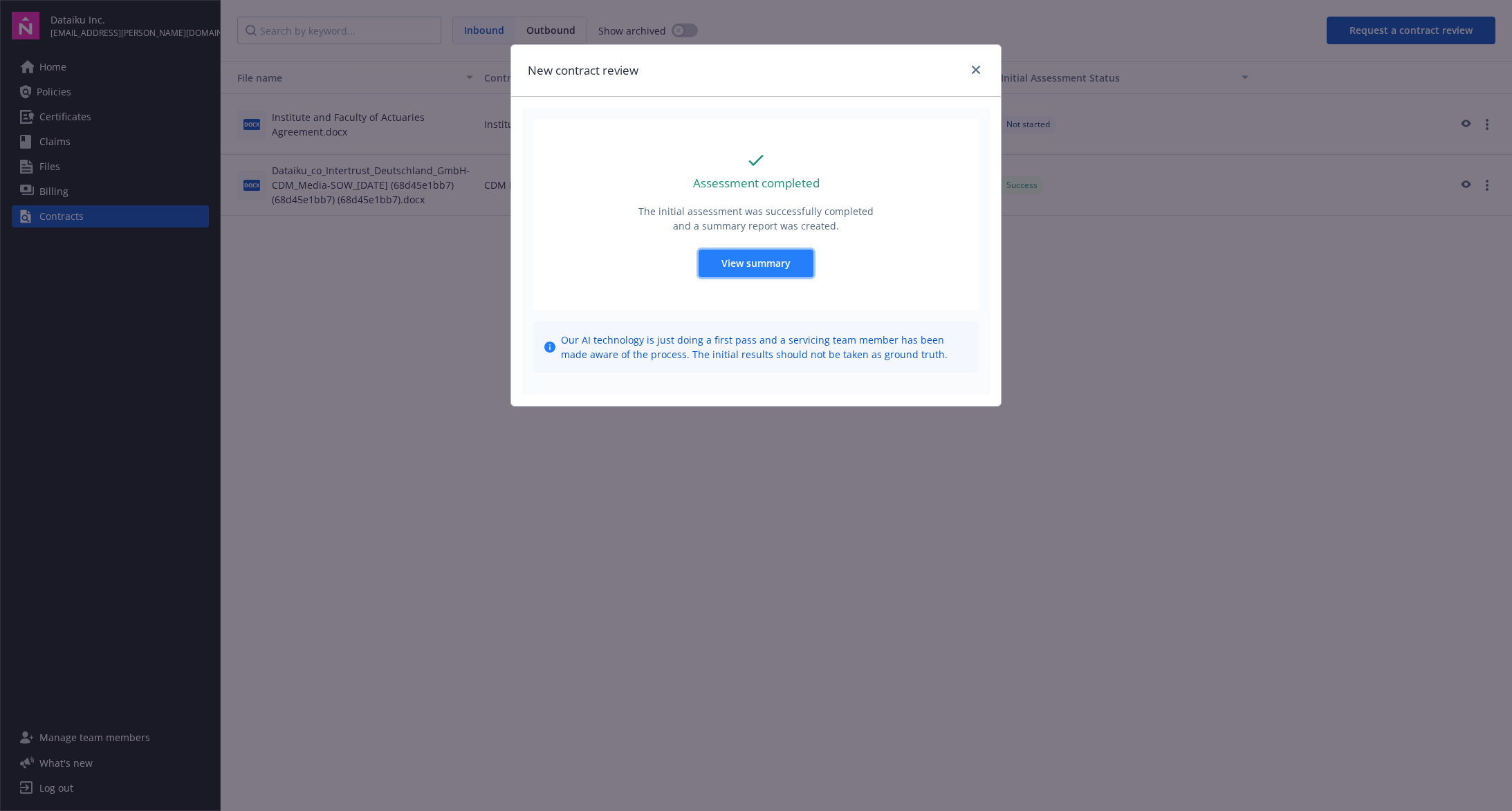
click at [741, 266] on span "View summary" at bounding box center [756, 262] width 69 height 13
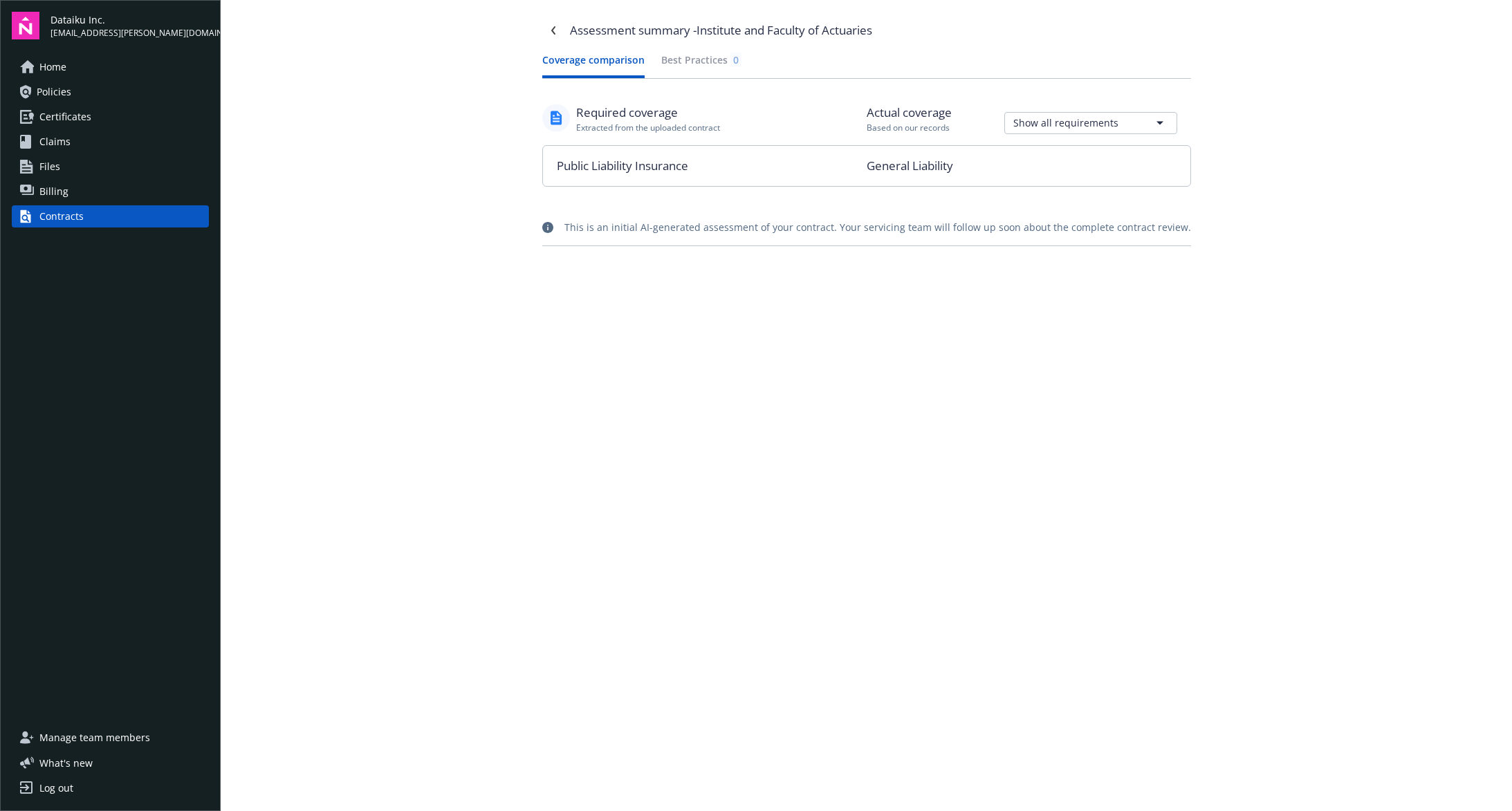
click at [560, 303] on div "Assessment summary - Institute and Faculty of Actuaries Coverage comparison Bes…" at bounding box center [866, 372] width 688 height 745
click at [815, 232] on div "This is an initial AI-generated assessment of your contract. Your servicing tea…" at bounding box center [877, 227] width 627 height 14
click at [660, 128] on div "Extracted from the uploaded contract" at bounding box center [648, 127] width 144 height 12
click at [622, 61] on button "Coverage comparison" at bounding box center [594, 65] width 102 height 26
click at [682, 378] on div "Assessment summary - Institute and Faculty of Actuaries Coverage comparison Bes…" at bounding box center [866, 372] width 688 height 745
